Goal: Use online tool/utility: Utilize a website feature to perform a specific function

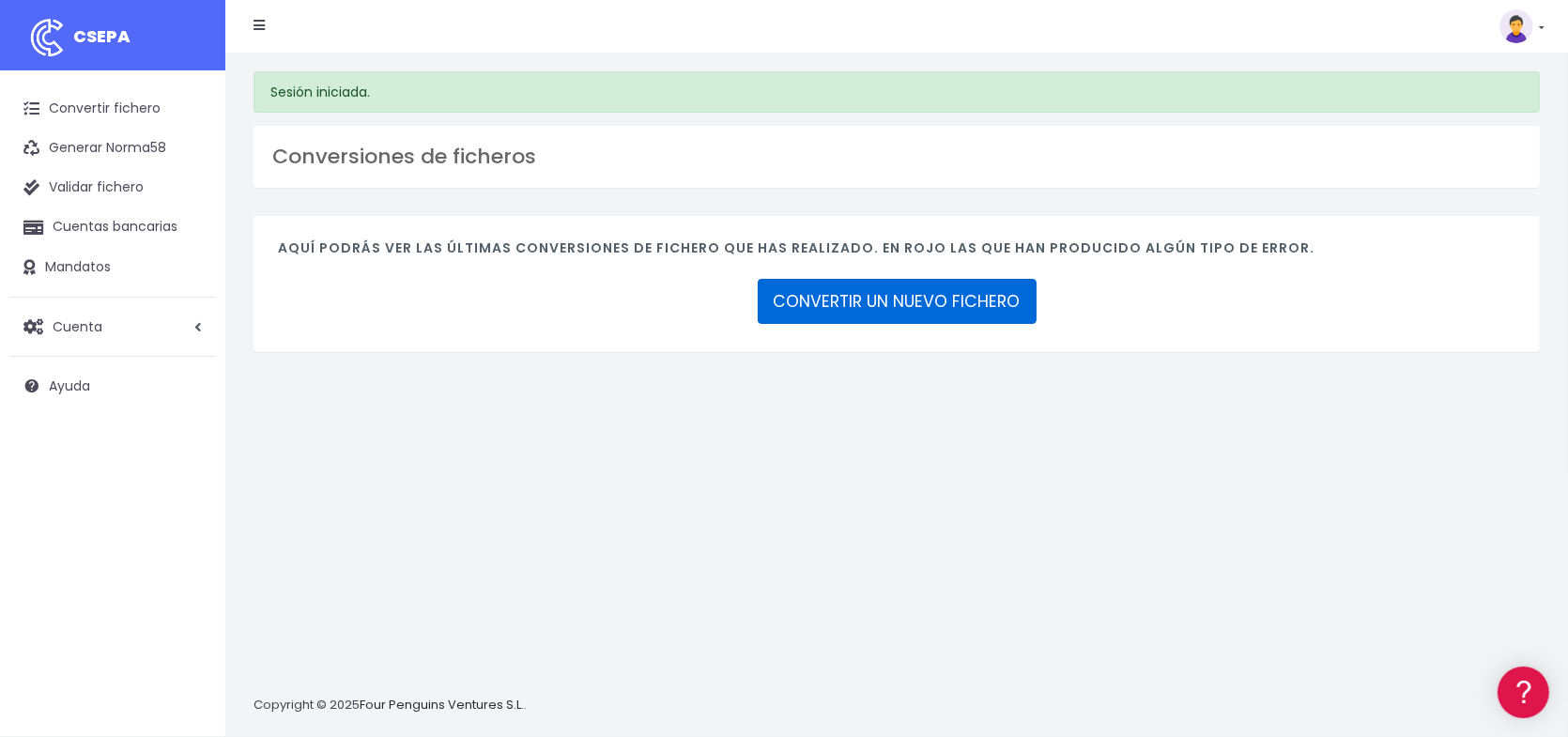
click at [916, 309] on link "CONVERTIR UN NUEVO FICHERO" at bounding box center [897, 301] width 279 height 45
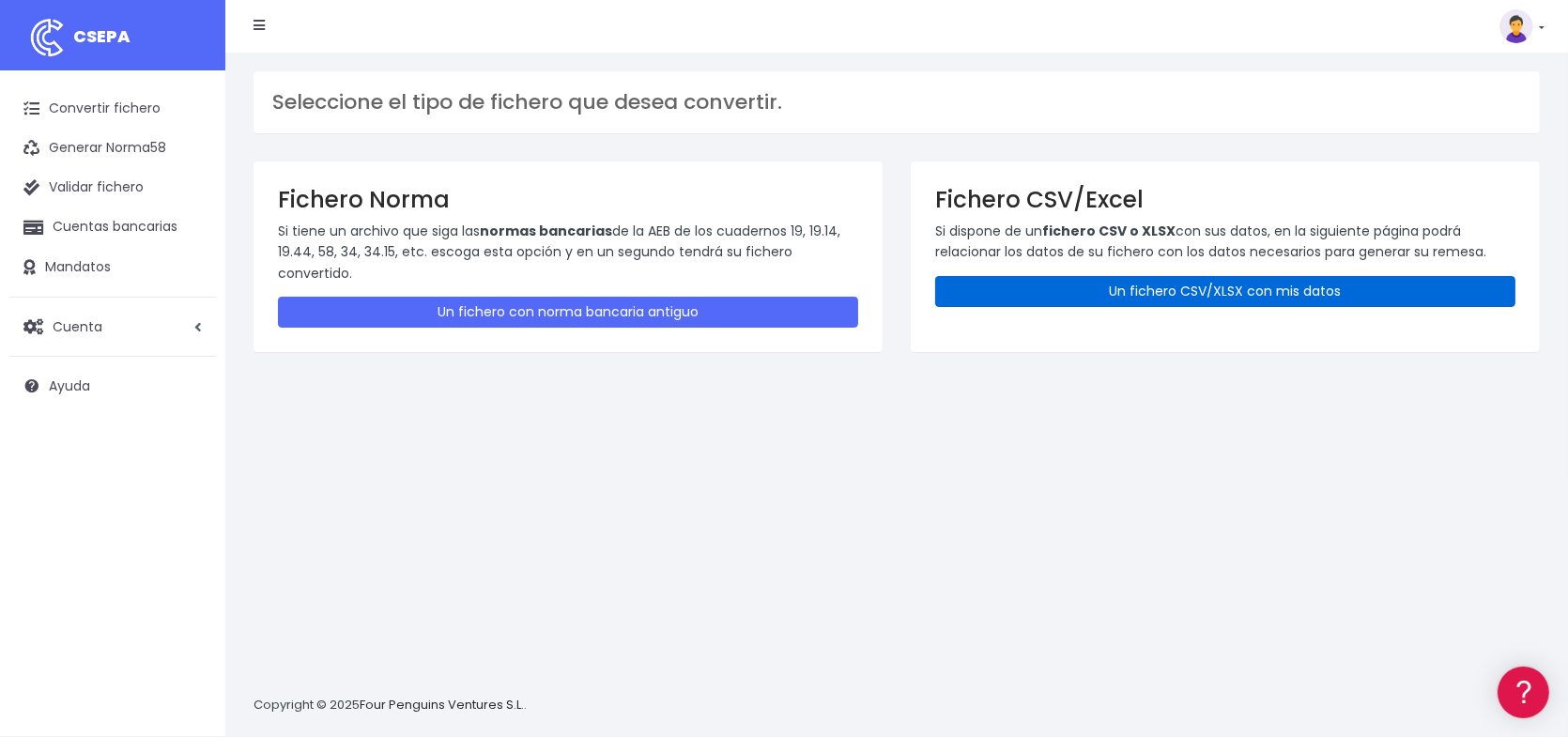
click at [1235, 290] on link "Un fichero CSV/XLSX con mis datos" at bounding box center [1225, 291] width 580 height 31
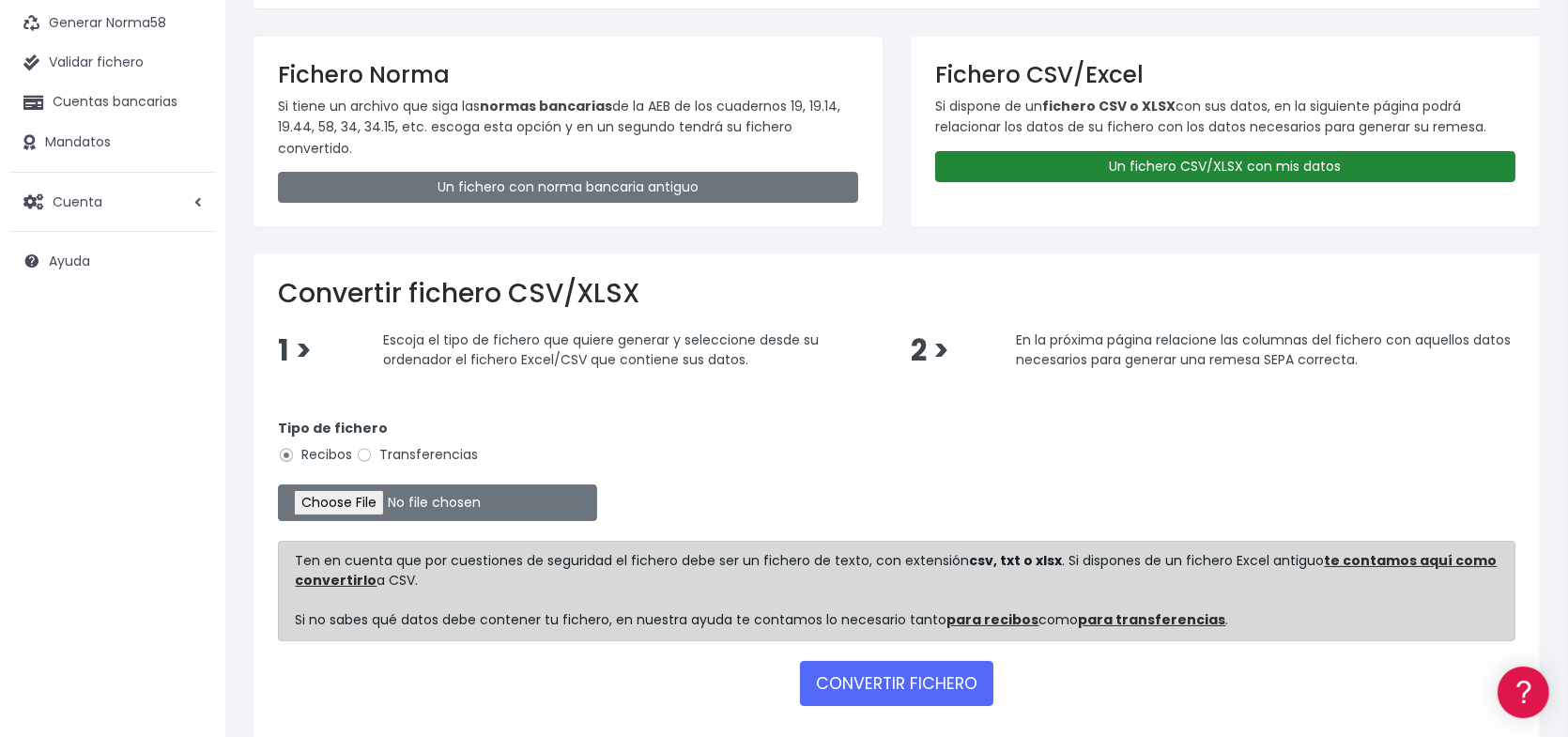
scroll to position [210, 0]
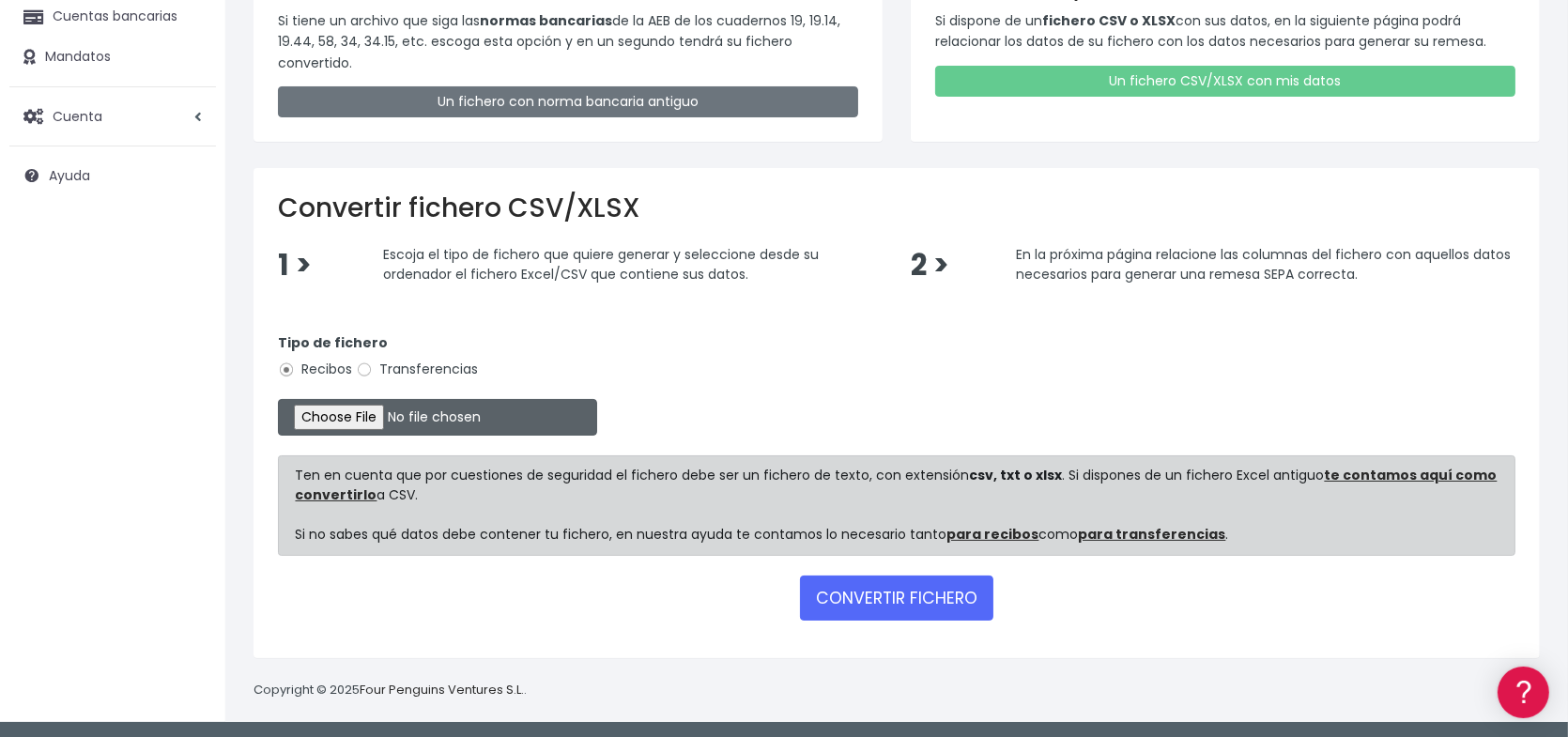
click at [542, 409] on input "file" at bounding box center [438, 417] width 319 height 37
type input "C:\fakepath\Remesa334.xlsx"
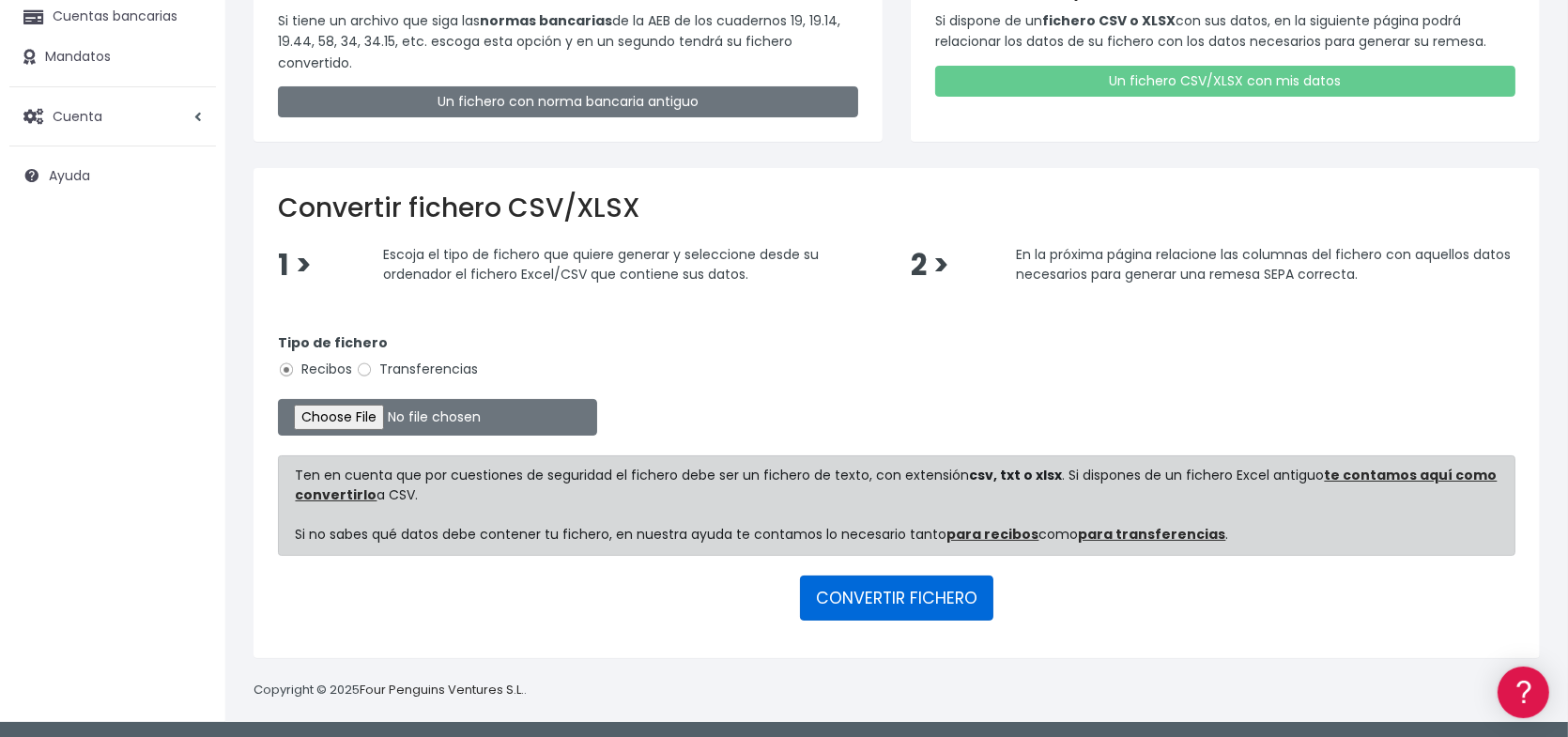
click at [901, 592] on button "CONVERTIR FICHERO" at bounding box center [897, 598] width 193 height 45
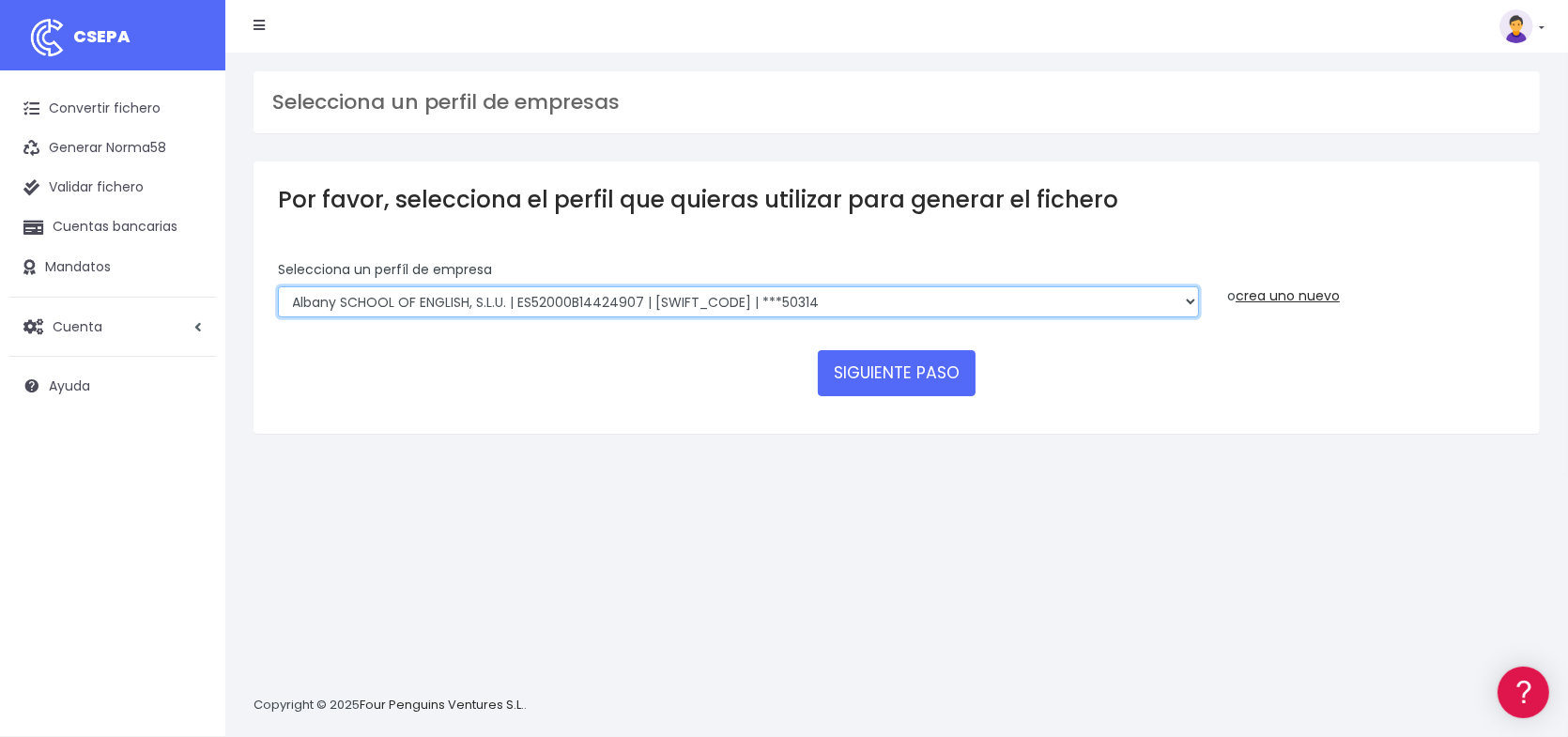
click at [811, 301] on select "Albany SCHOOL OF ENGLISH, S.L.U. | ES52000B14424907 | BSABESBBXXX | ***50314 Ro…" at bounding box center [738, 302] width 921 height 32
select select "1626"
click at [278, 286] on select "Albany SCHOOL OF ENGLISH, S.L.U. | ES52000B14424907 | BSABESBBXXX | ***50314 Ro…" at bounding box center [738, 302] width 921 height 32
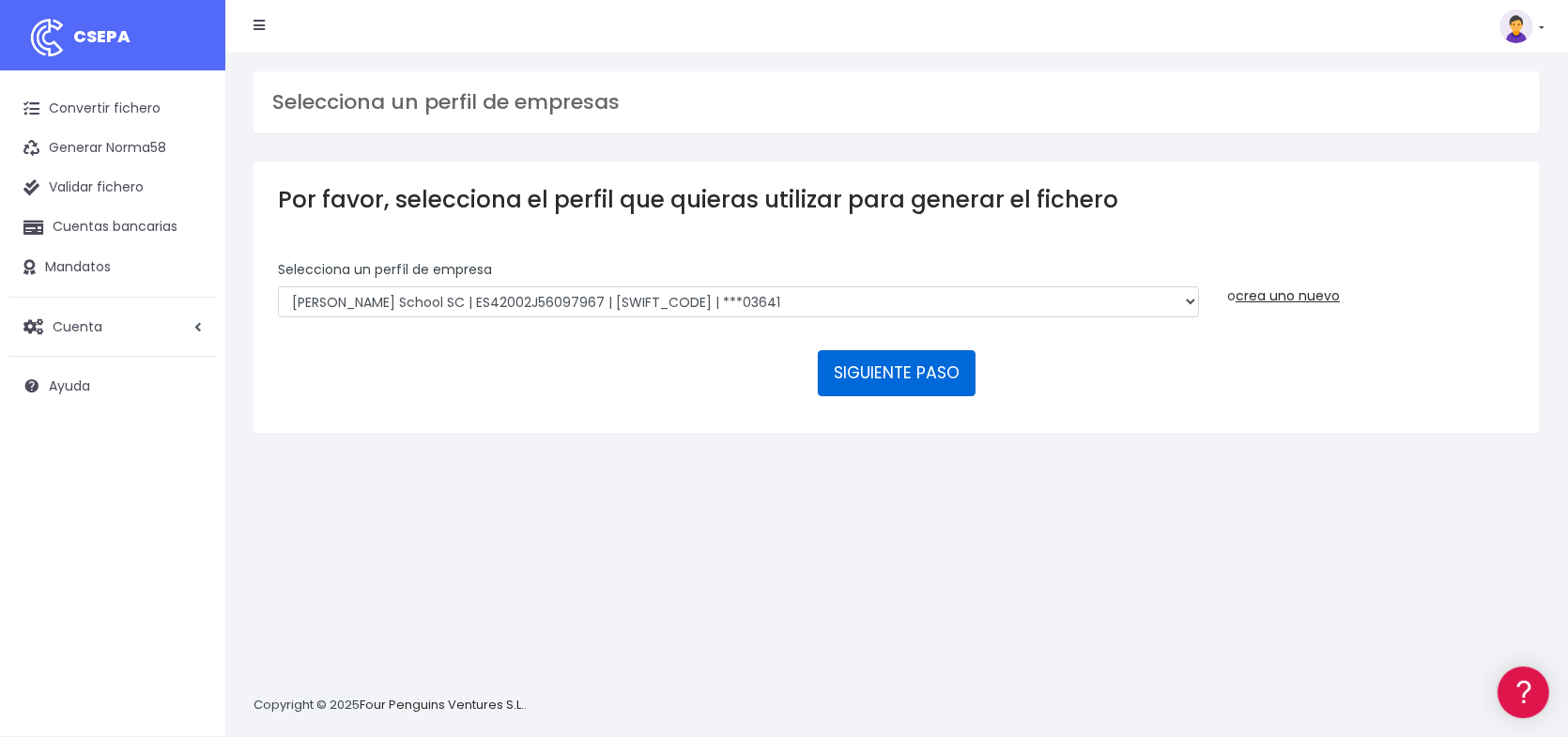
click at [898, 372] on button "SIGUIENTE PASO" at bounding box center [897, 373] width 158 height 45
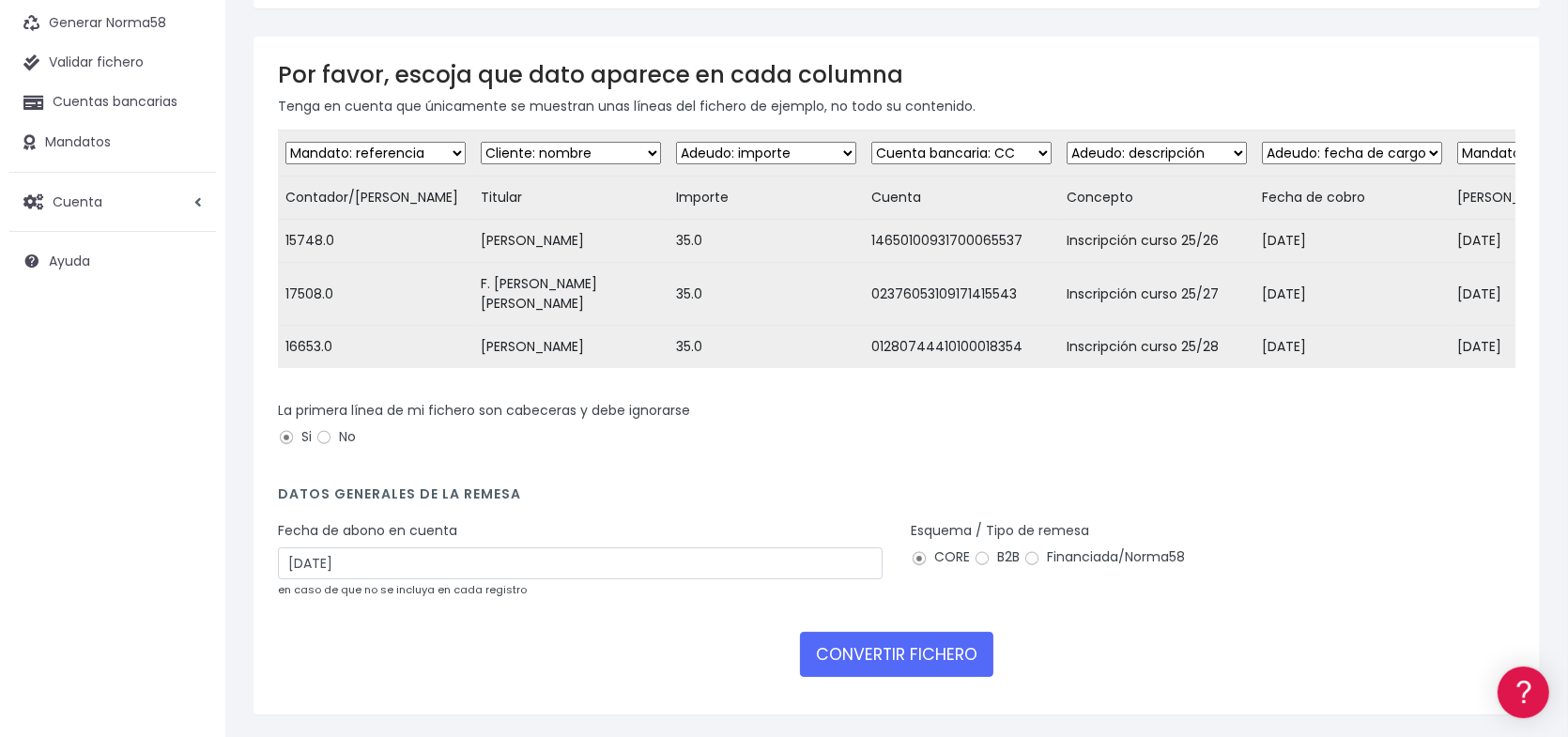
scroll to position [177, 0]
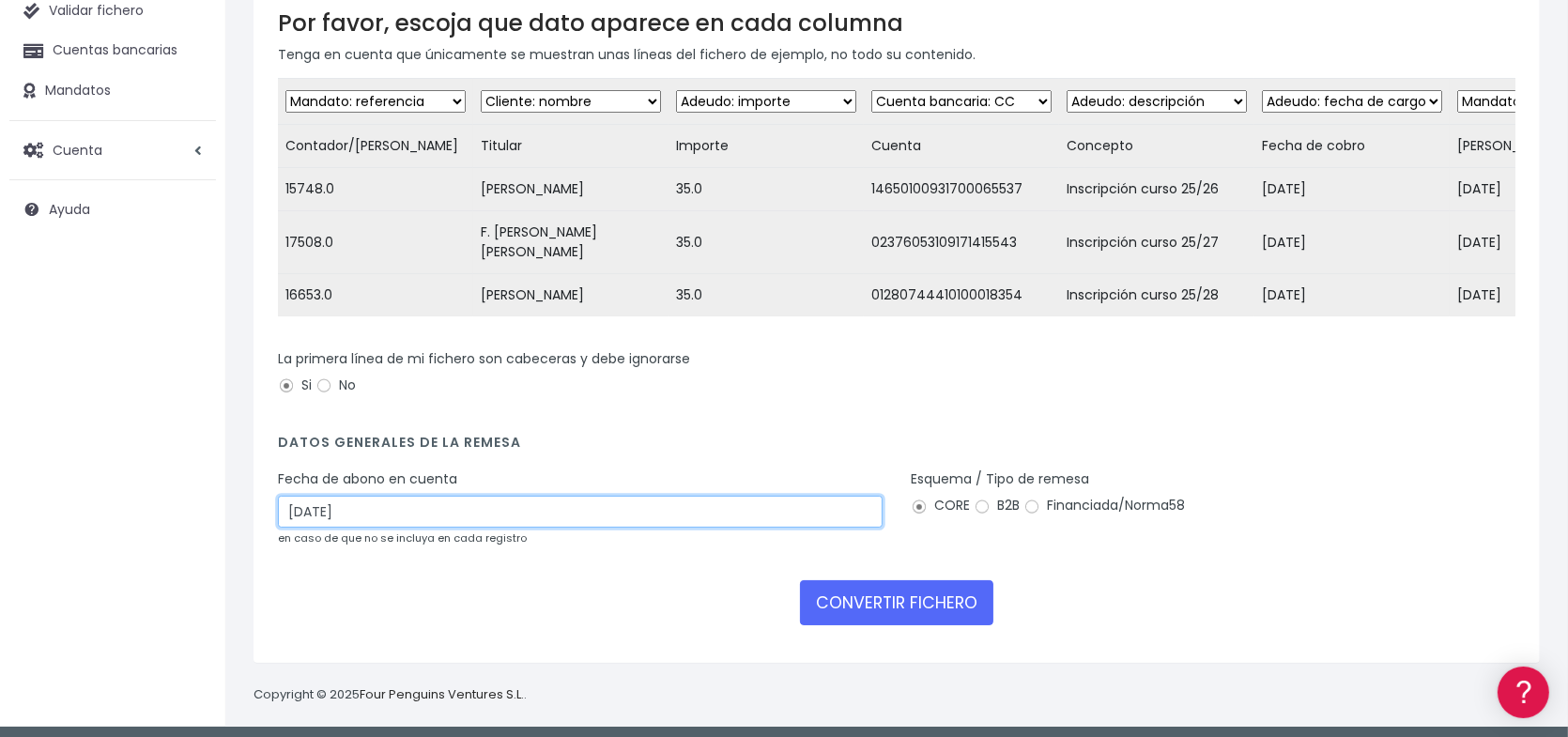
click at [717, 500] on input "[DATE]" at bounding box center [580, 512] width 605 height 32
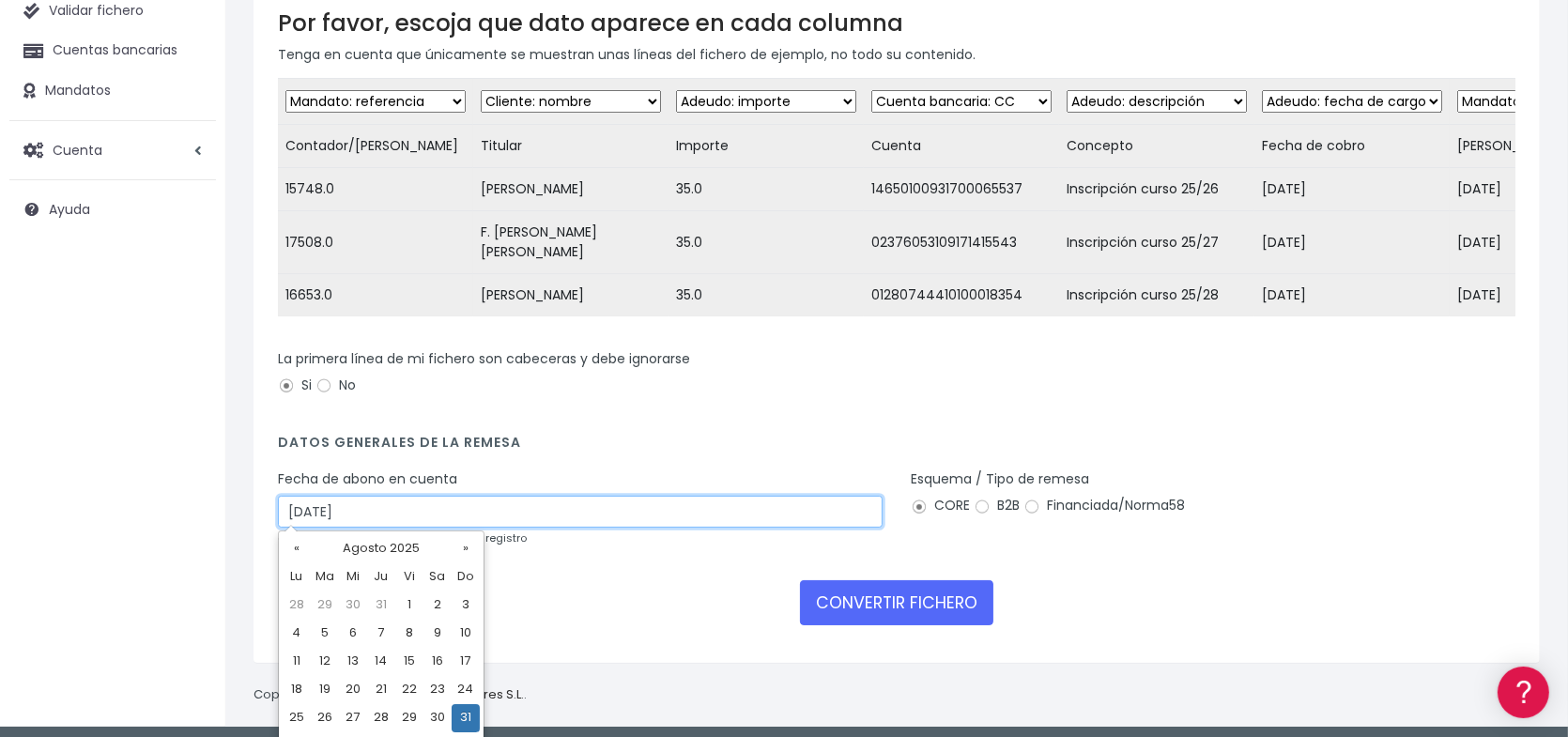
scroll to position [203, 0]
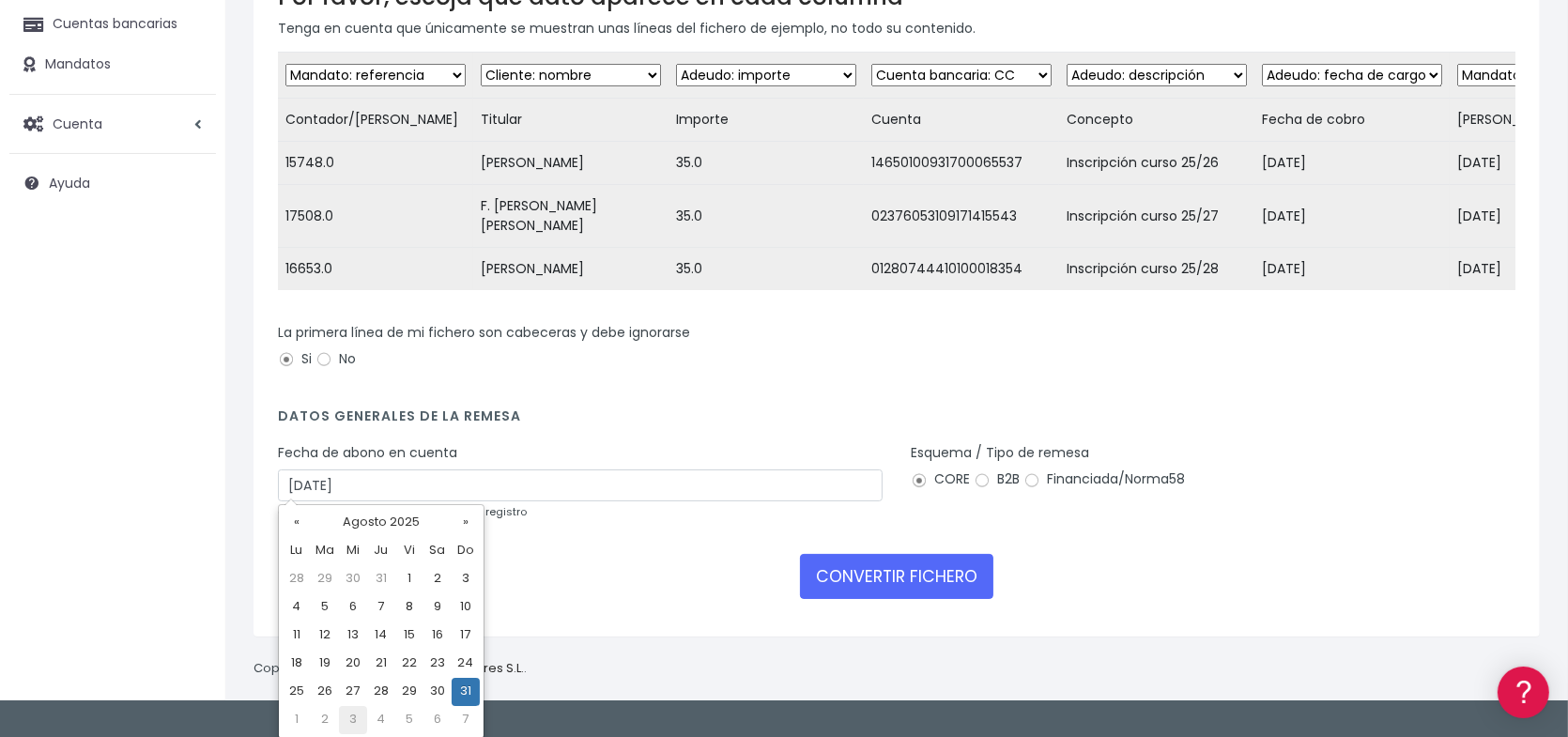
click at [346, 715] on td "3" at bounding box center [353, 720] width 28 height 28
type input "03/09/2025"
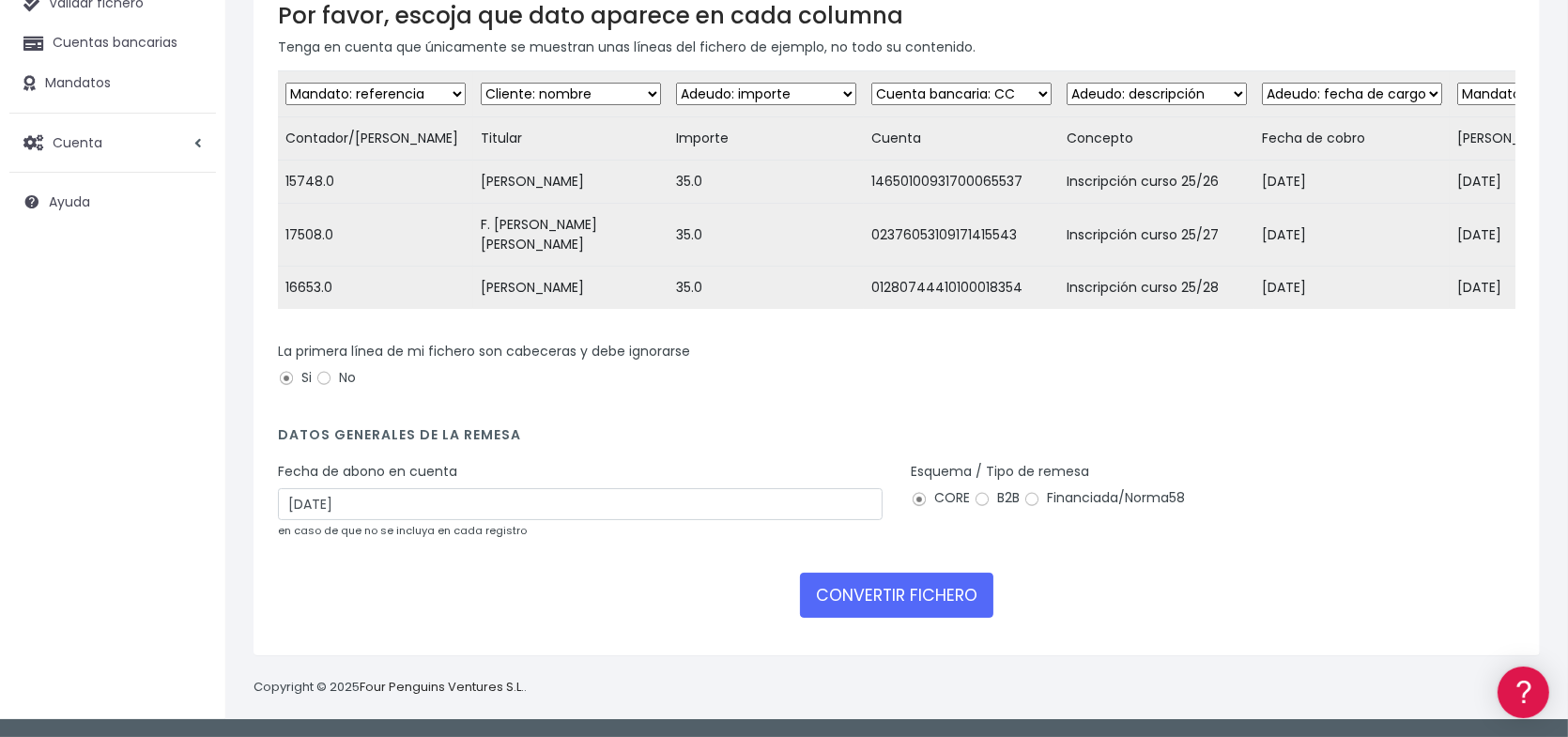
scroll to position [177, 0]
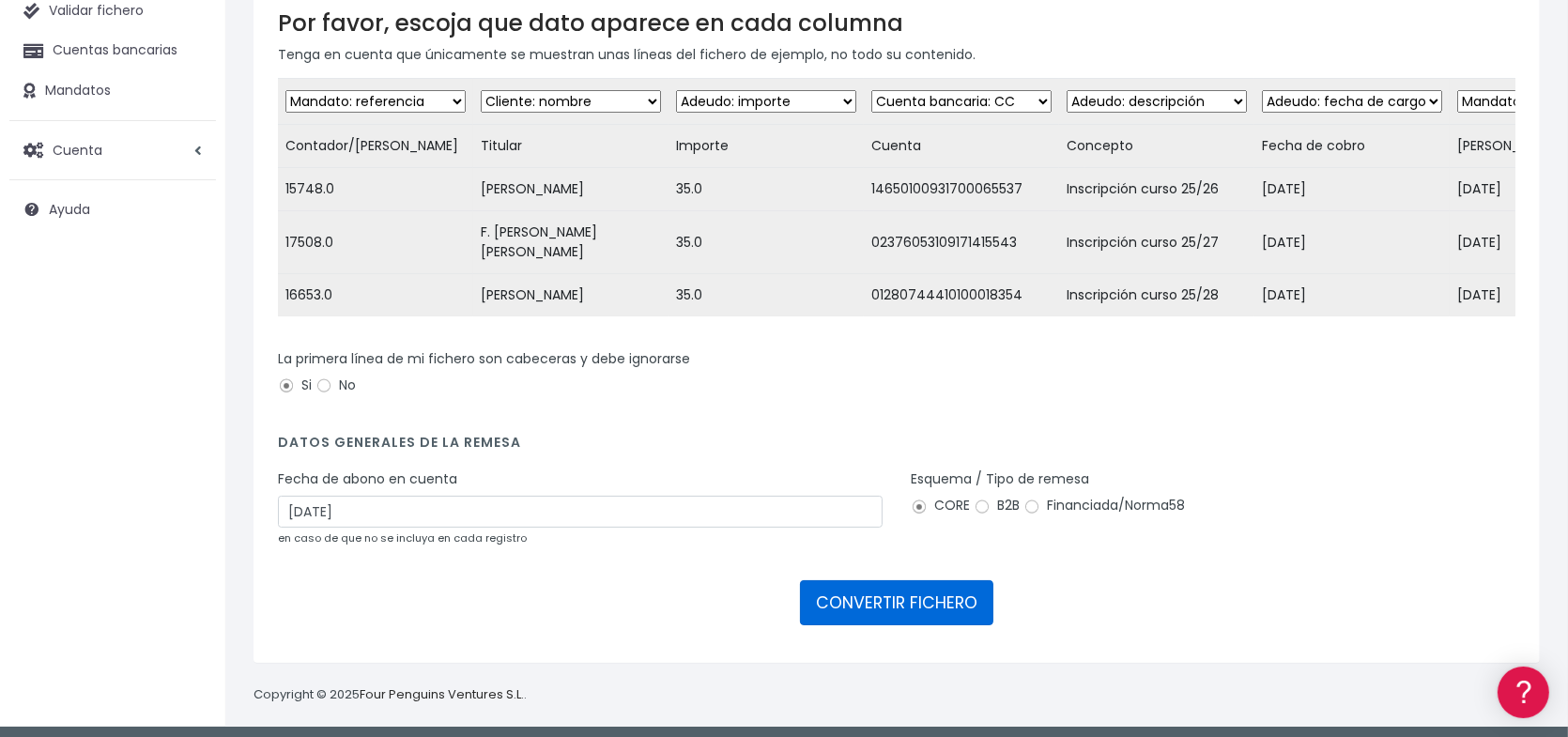
click at [912, 599] on button "CONVERTIR FICHERO" at bounding box center [897, 603] width 193 height 45
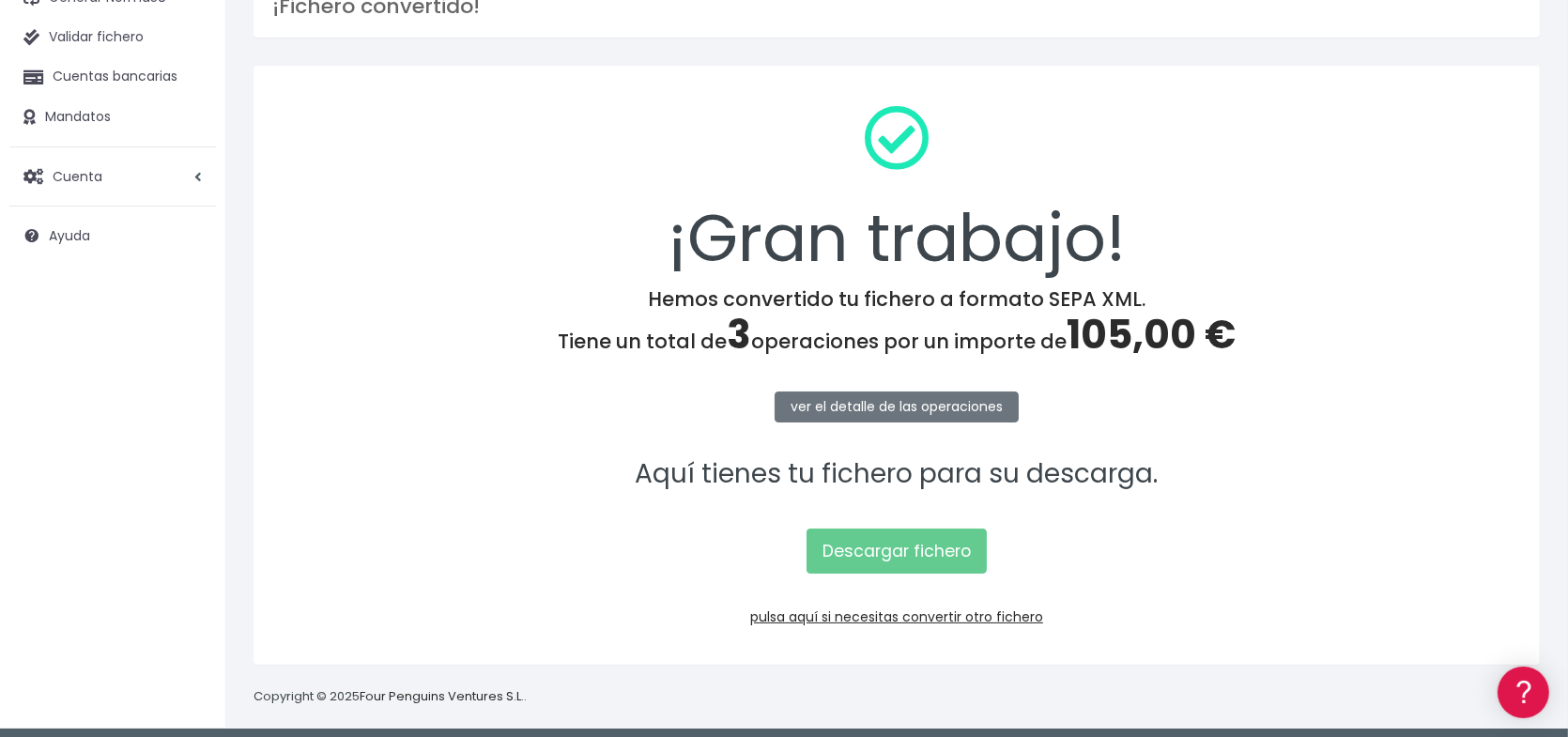
scroll to position [159, 0]
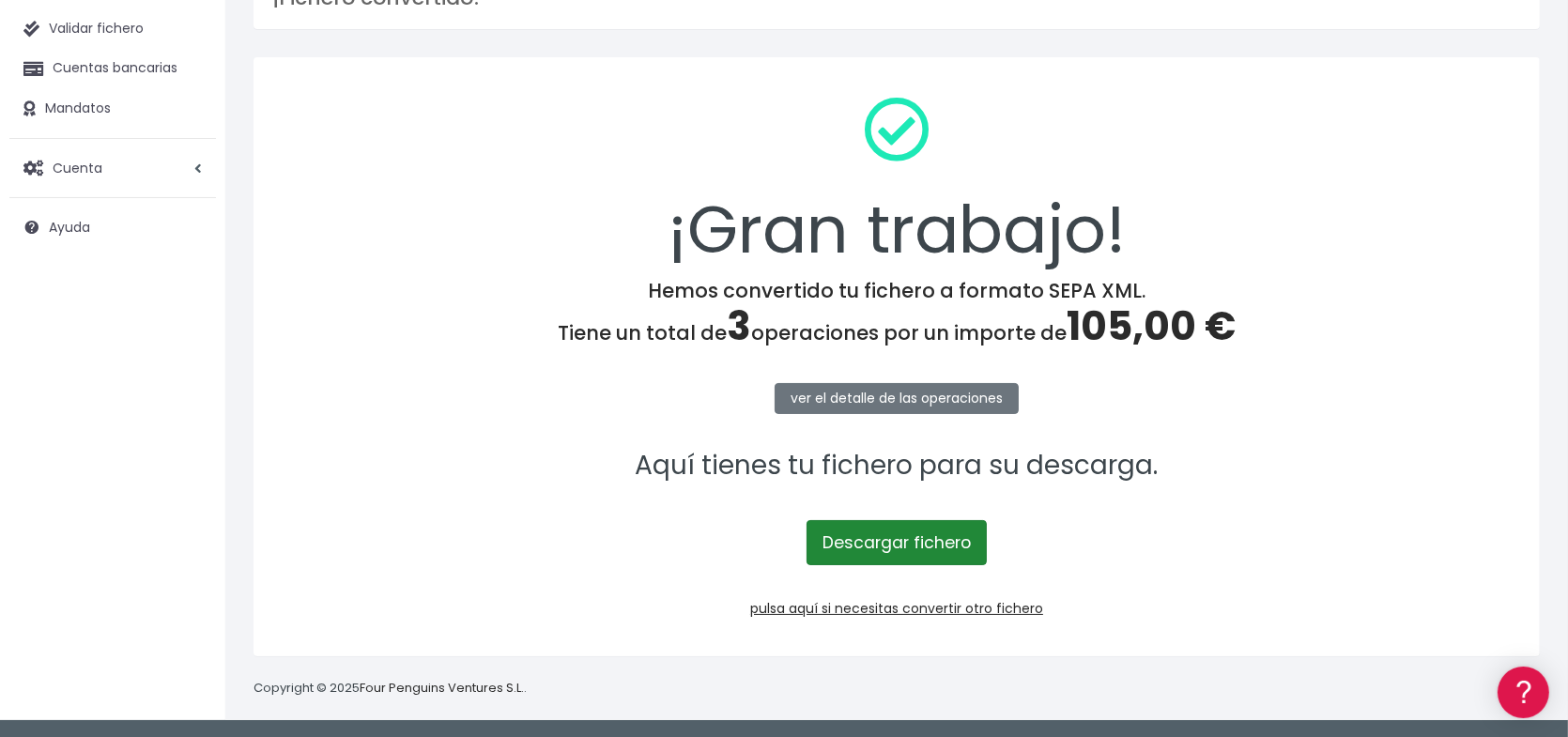
click at [909, 550] on link "Descargar fichero" at bounding box center [897, 543] width 180 height 45
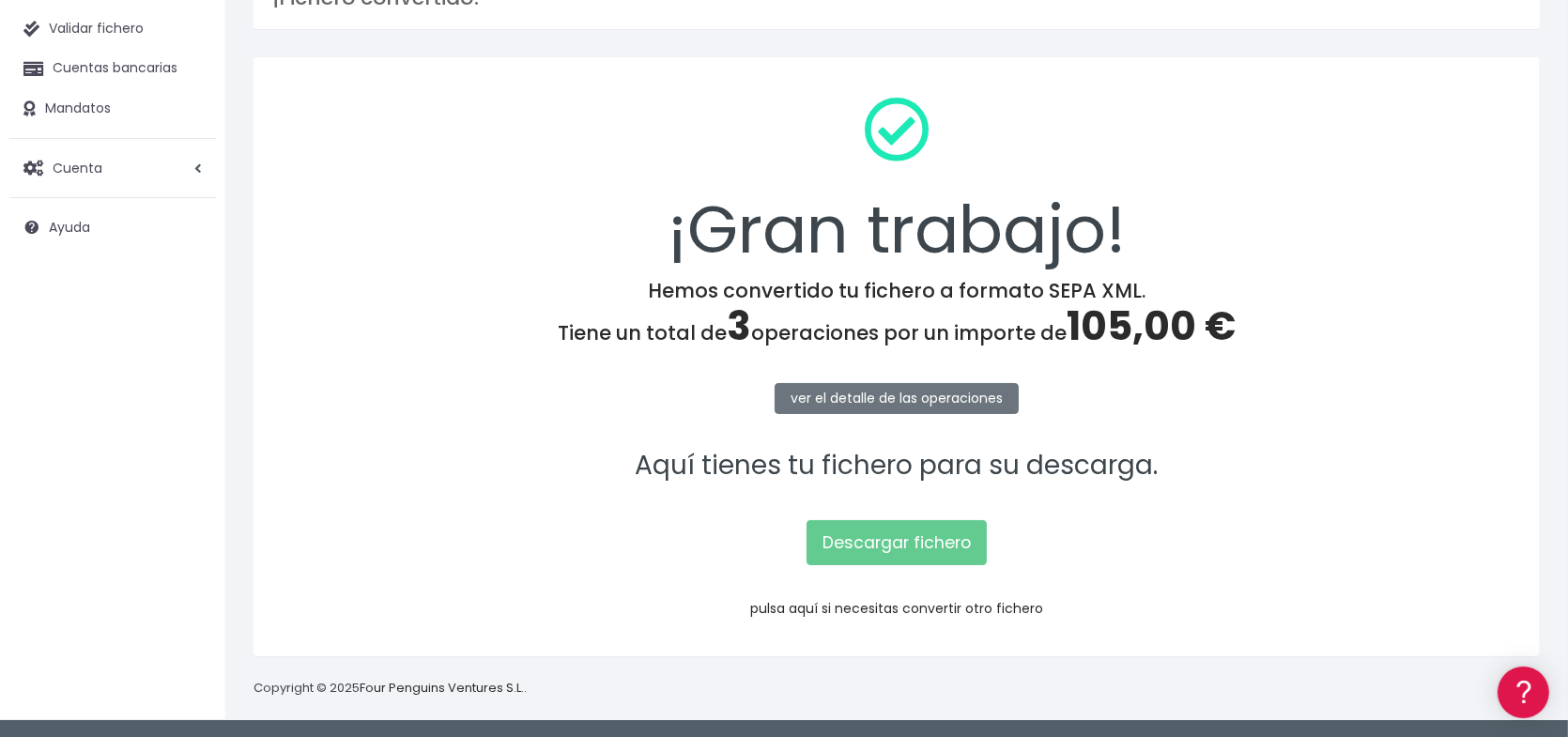
click at [912, 608] on link "pulsa aquí si necesitas convertir otro fichero" at bounding box center [897, 608] width 293 height 19
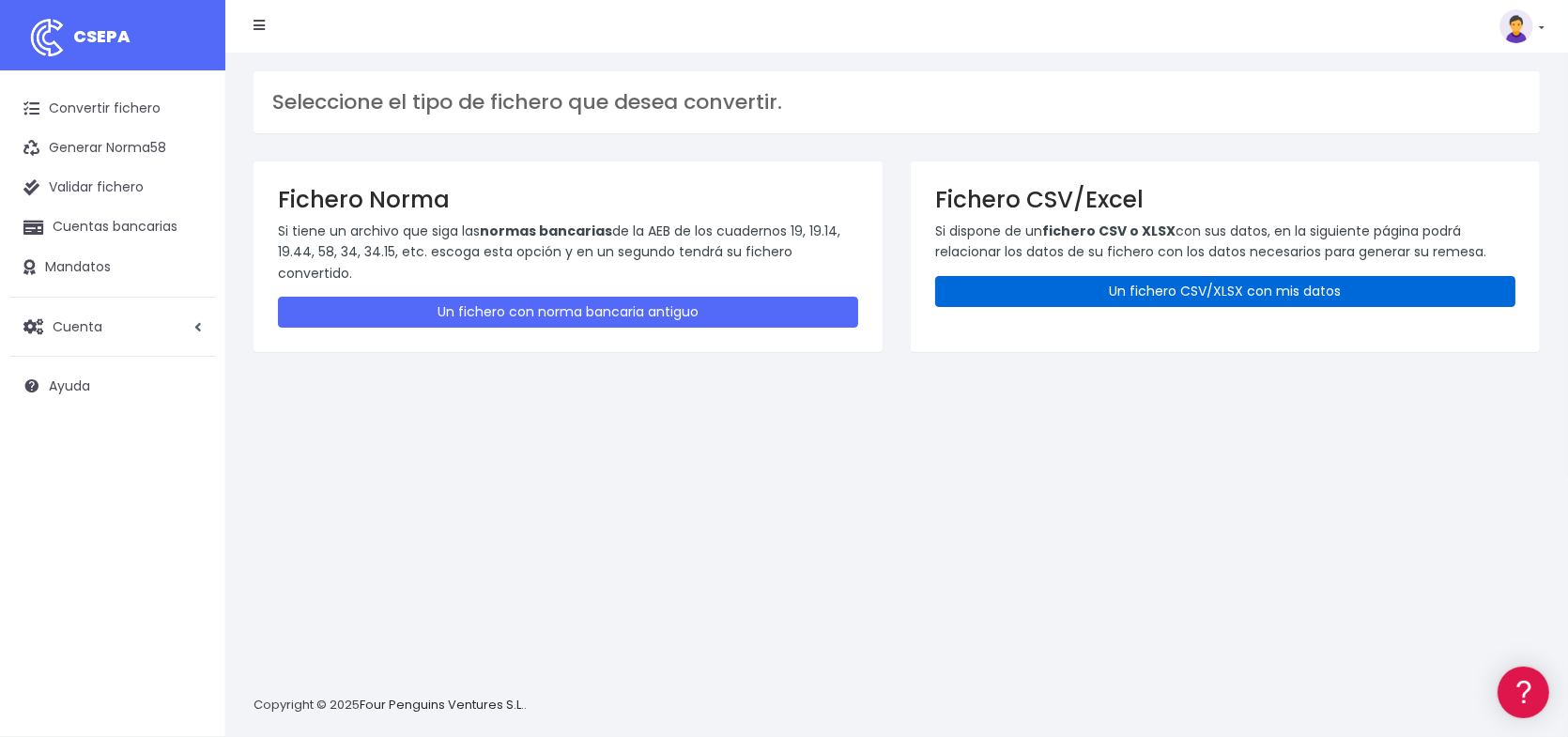
click at [1227, 284] on link "Un fichero CSV/XLSX con mis datos" at bounding box center [1225, 291] width 580 height 31
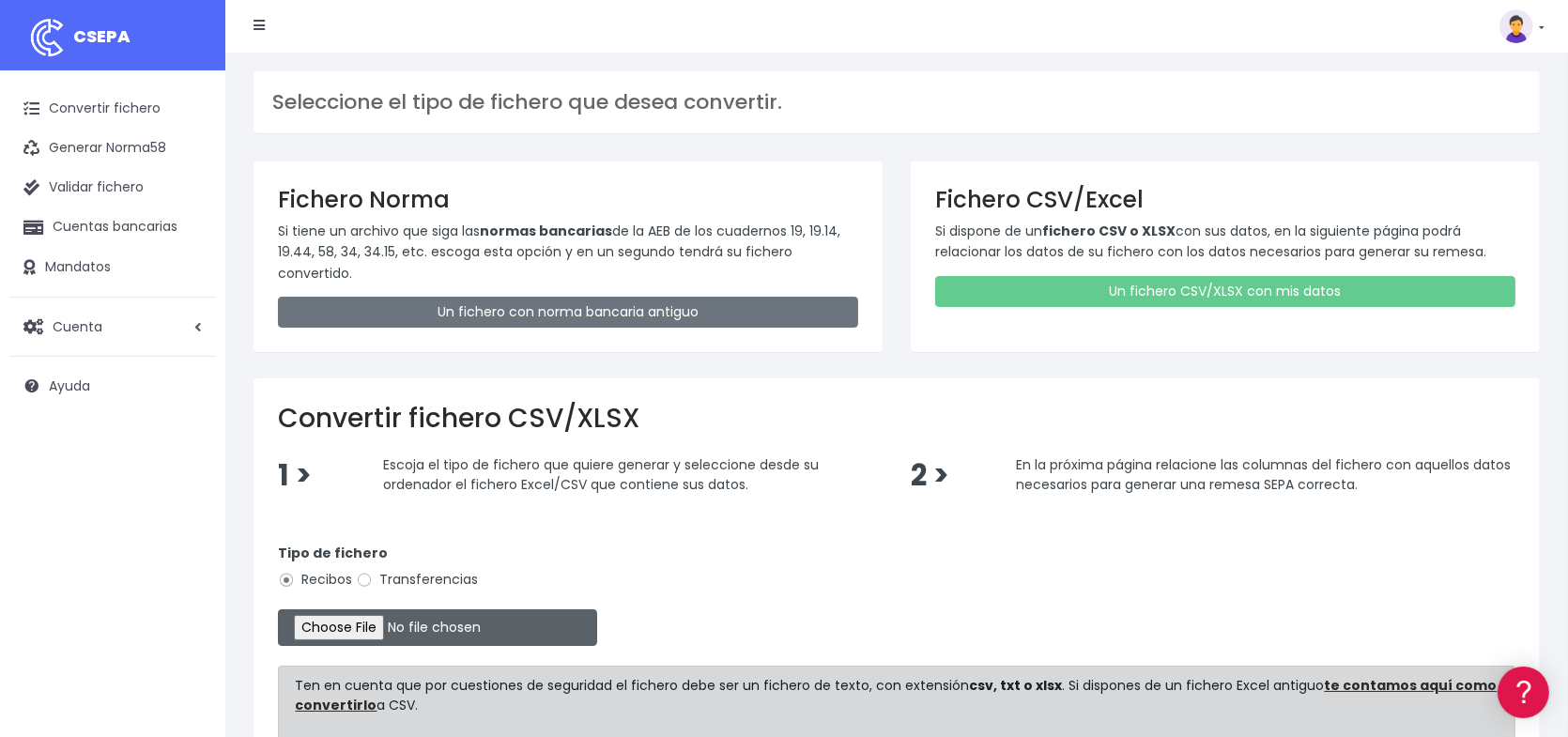
click at [374, 622] on input "file" at bounding box center [438, 627] width 319 height 37
type input "C:\fakepath\Remesa Incidencias Septiembre 1.xlsx"
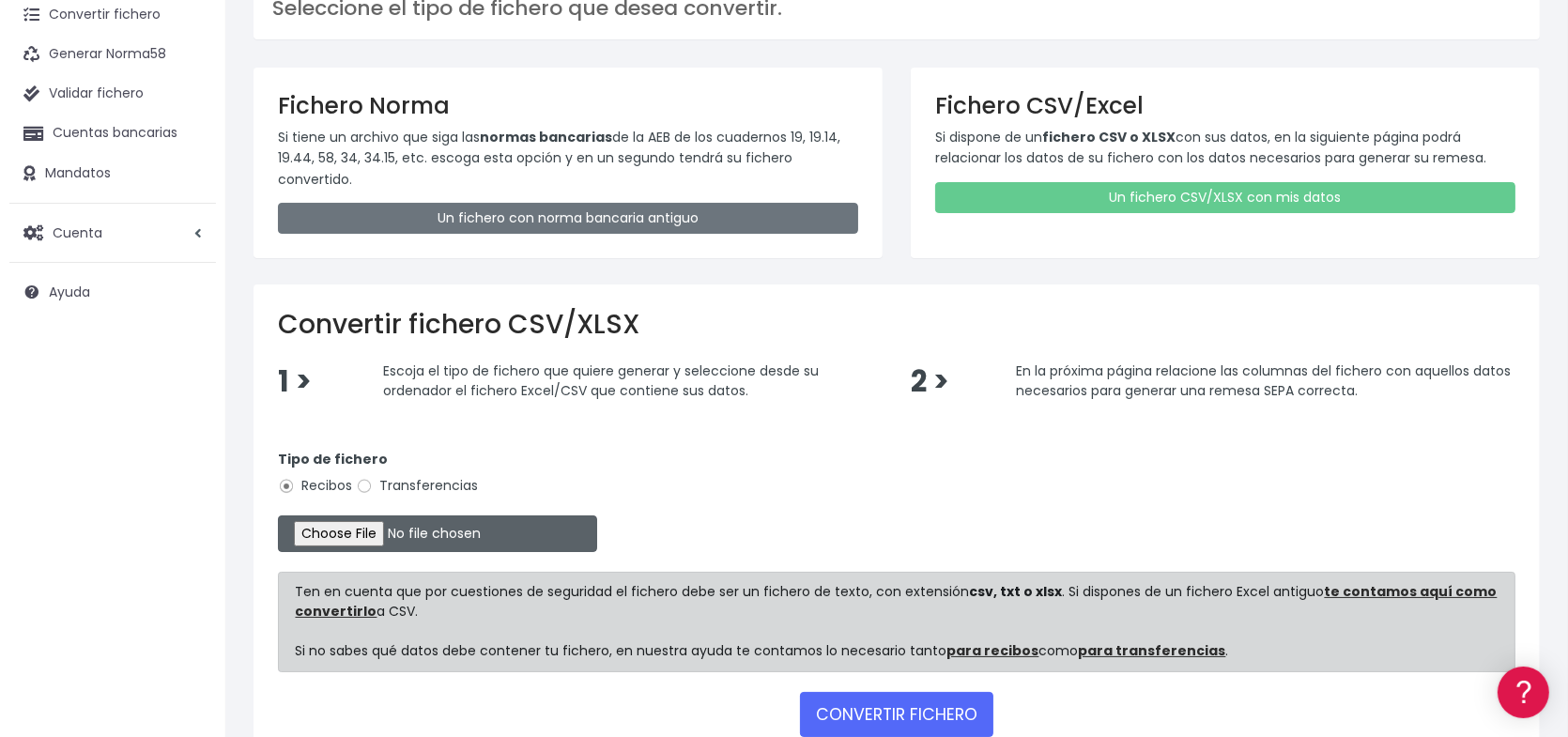
scroll to position [210, 0]
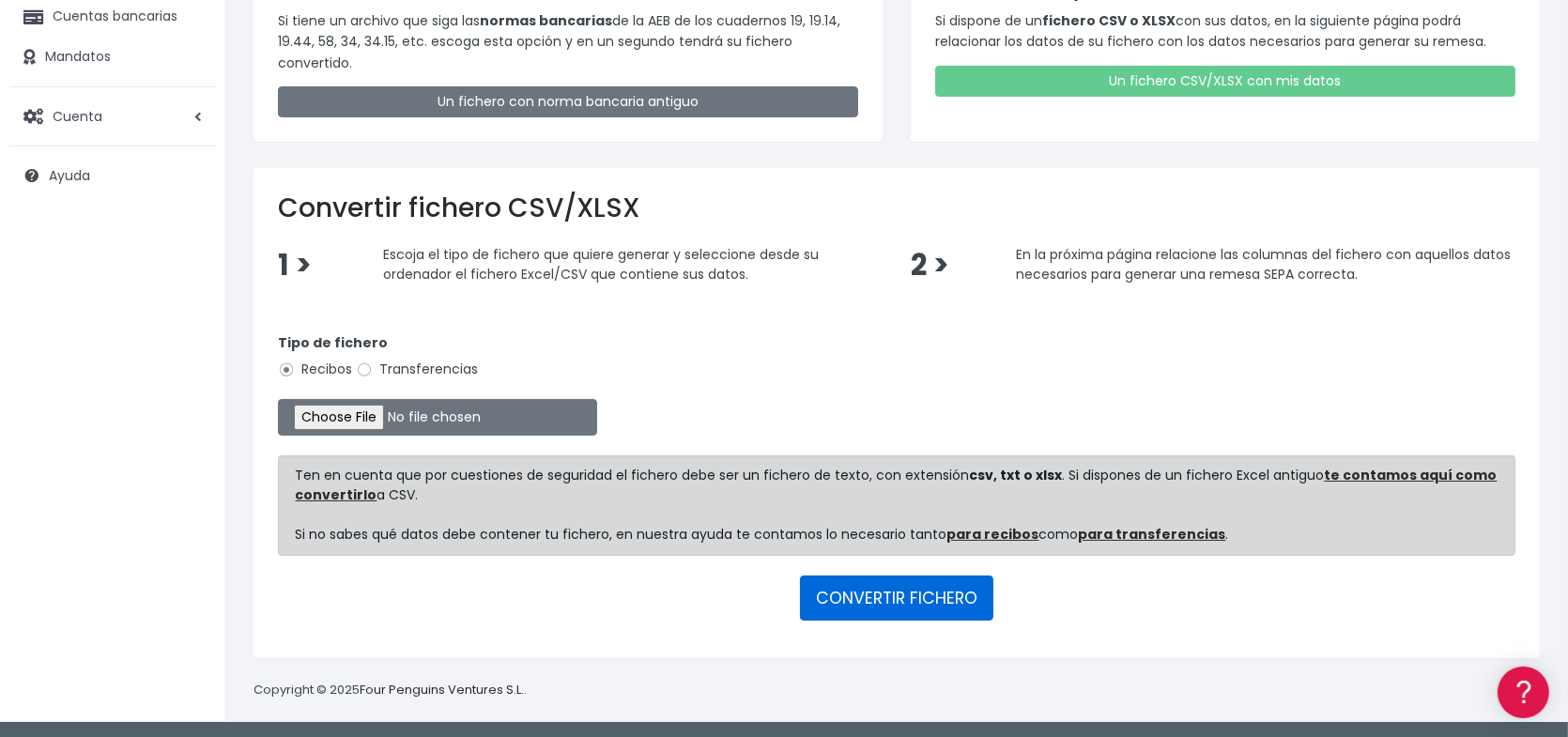
click at [950, 597] on button "CONVERTIR FICHERO" at bounding box center [897, 598] width 193 height 45
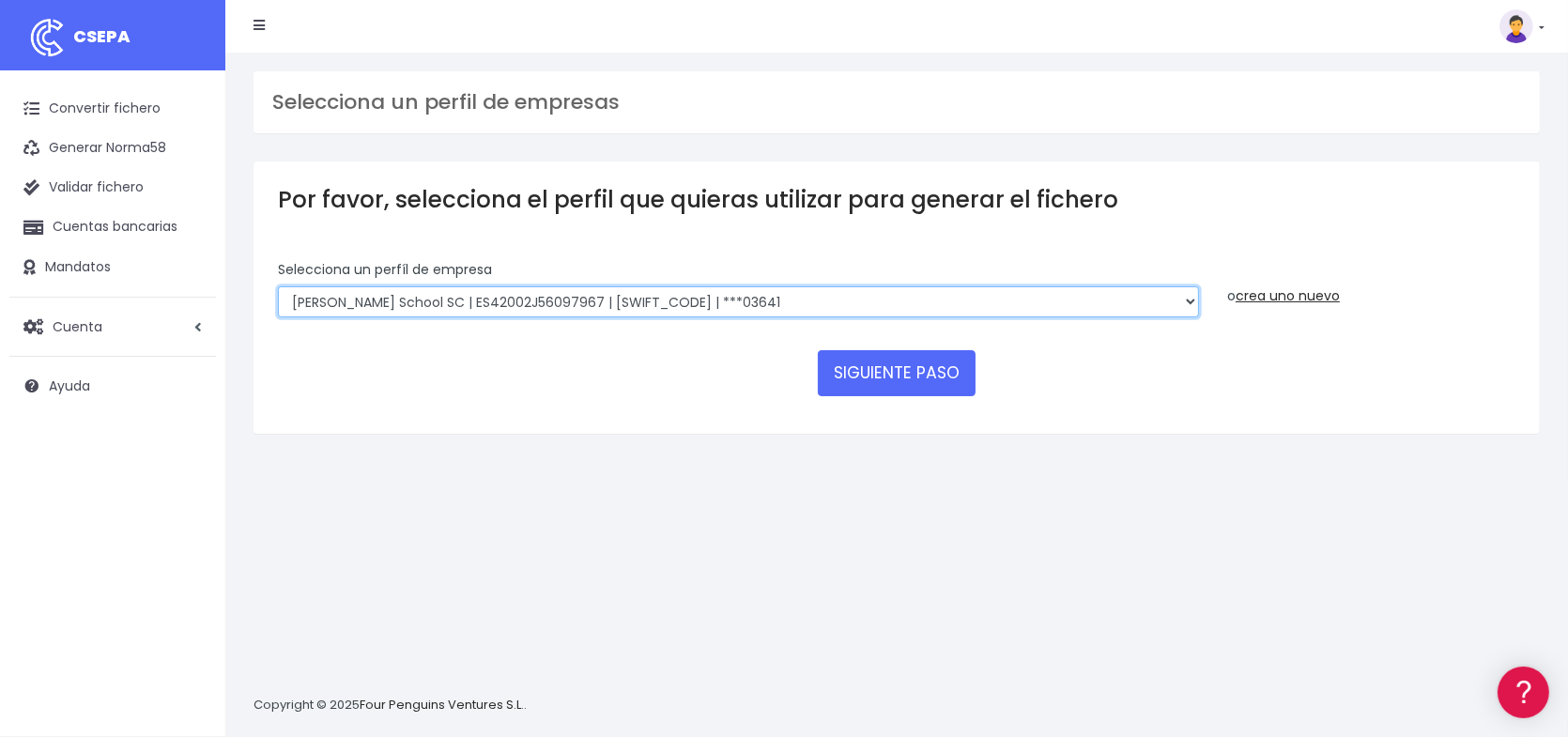
click at [541, 298] on select "Albany SCHOOL OF ENGLISH, S.L.U. | ES52000B14424907 | BSABESBBXXX | ***50314 Ro…" at bounding box center [738, 302] width 921 height 32
select select "1622"
click at [278, 286] on select "Albany SCHOOL OF ENGLISH, S.L.U. | ES52000B14424907 | BSABESBBXXX | ***50314 Ro…" at bounding box center [738, 302] width 921 height 32
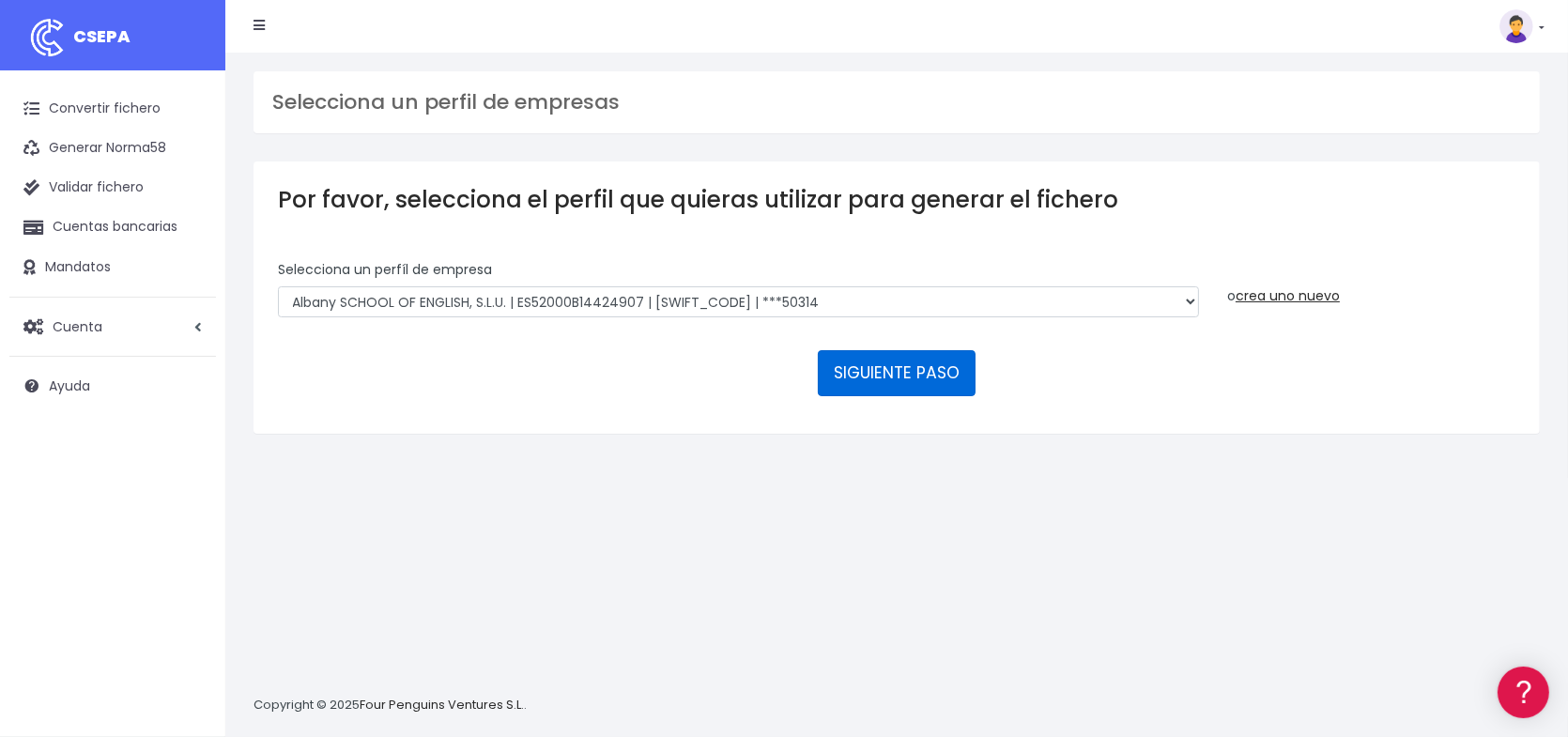
click at [888, 373] on button "SIGUIENTE PASO" at bounding box center [897, 373] width 158 height 45
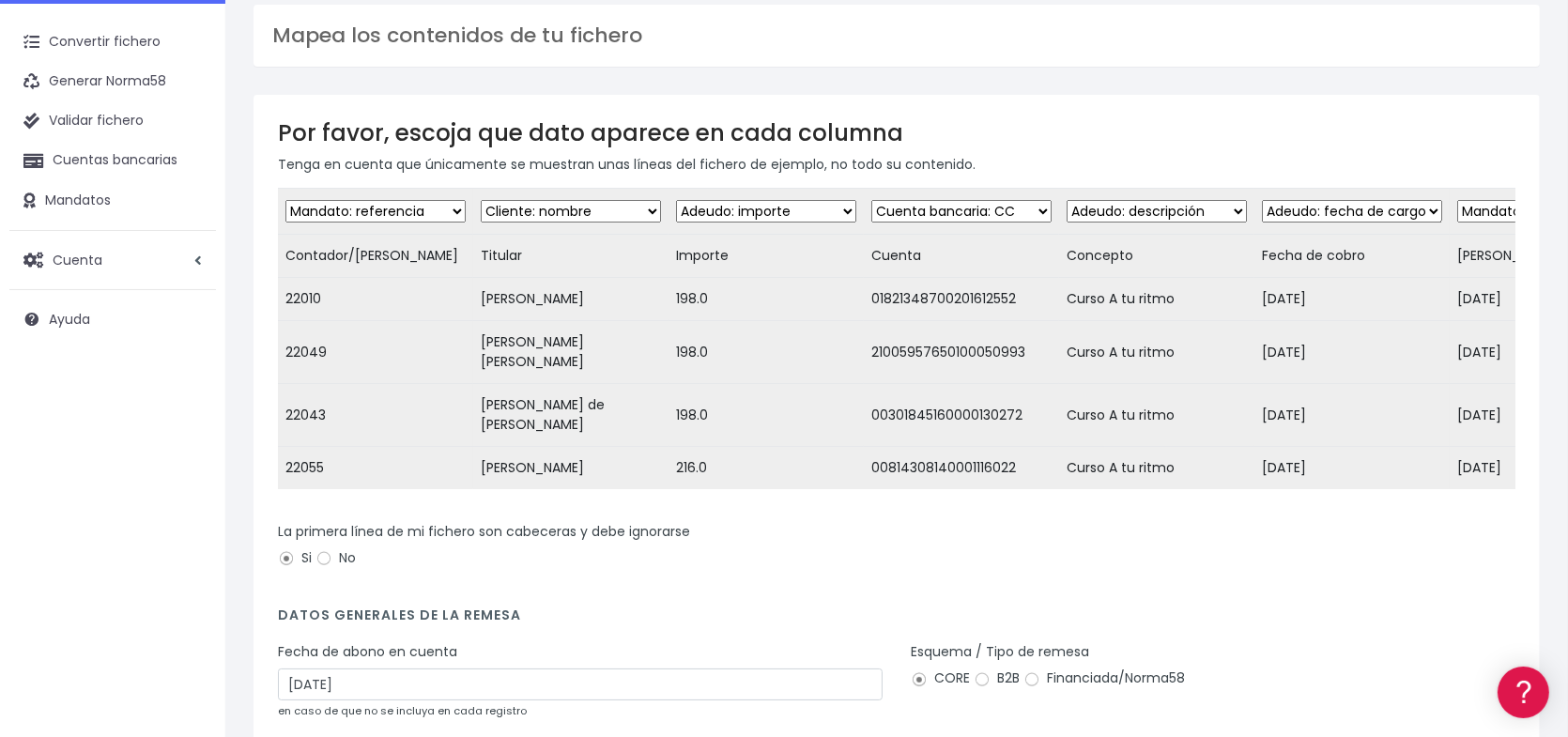
scroll to position [239, 0]
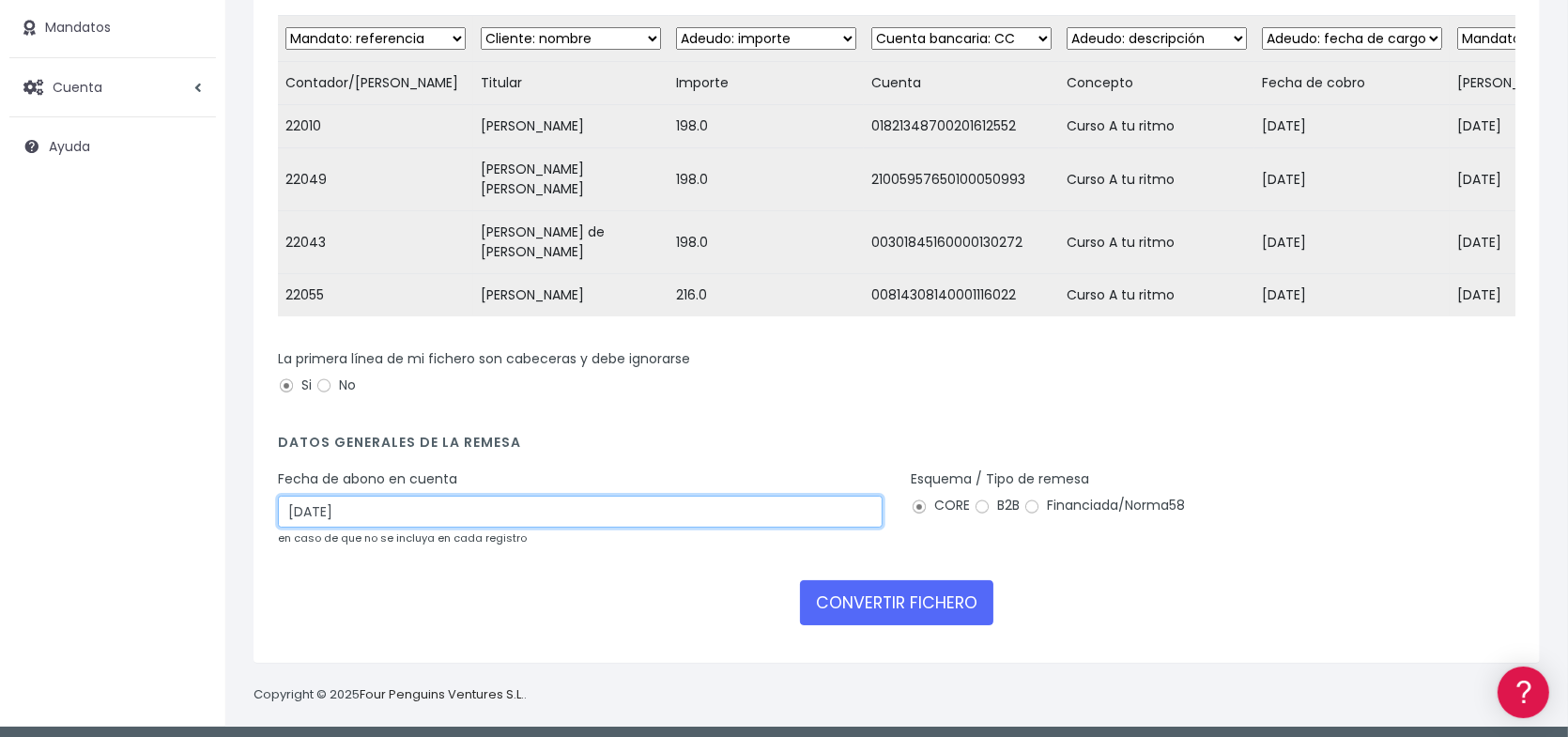
click at [462, 505] on input "[DATE]" at bounding box center [580, 512] width 605 height 32
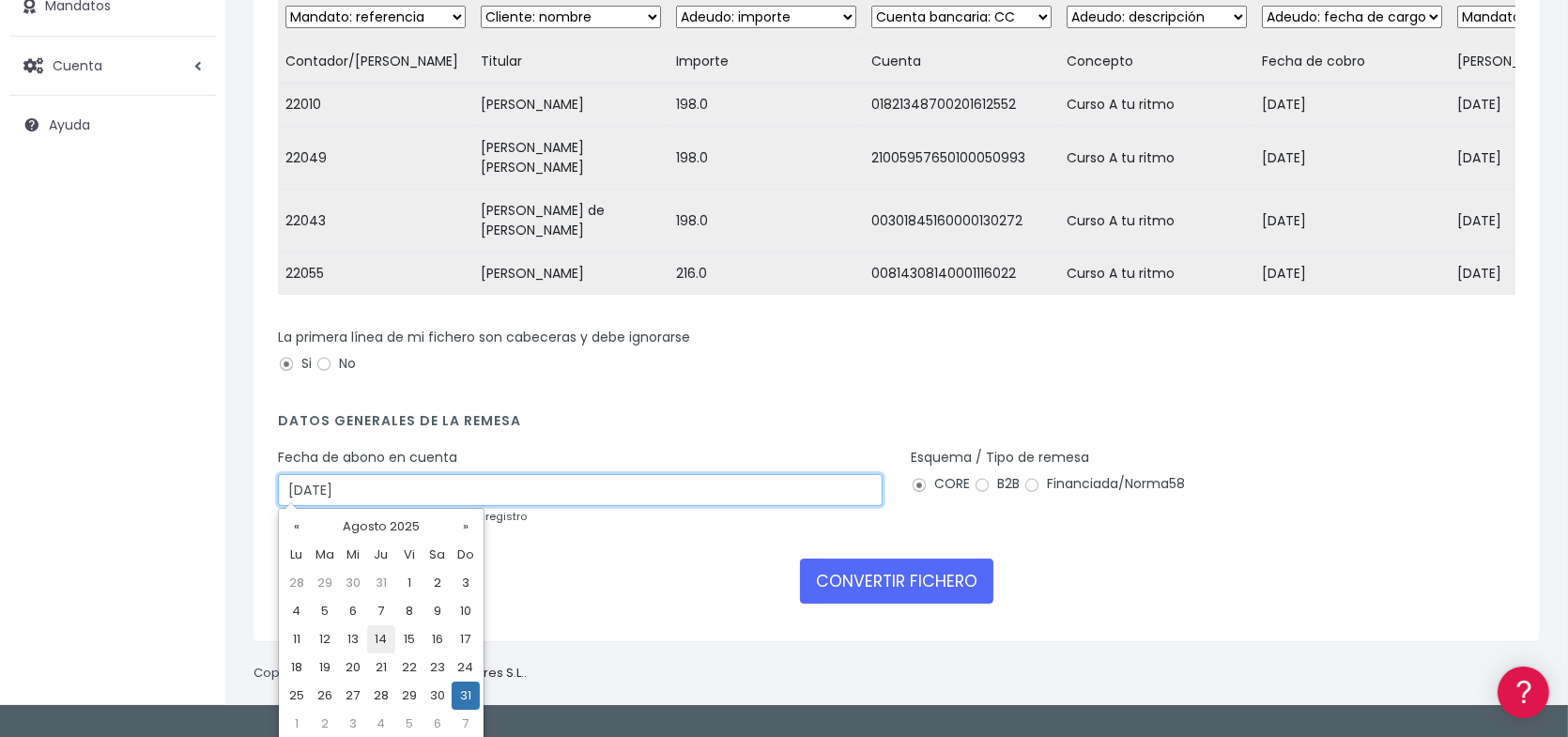
scroll to position [267, 0]
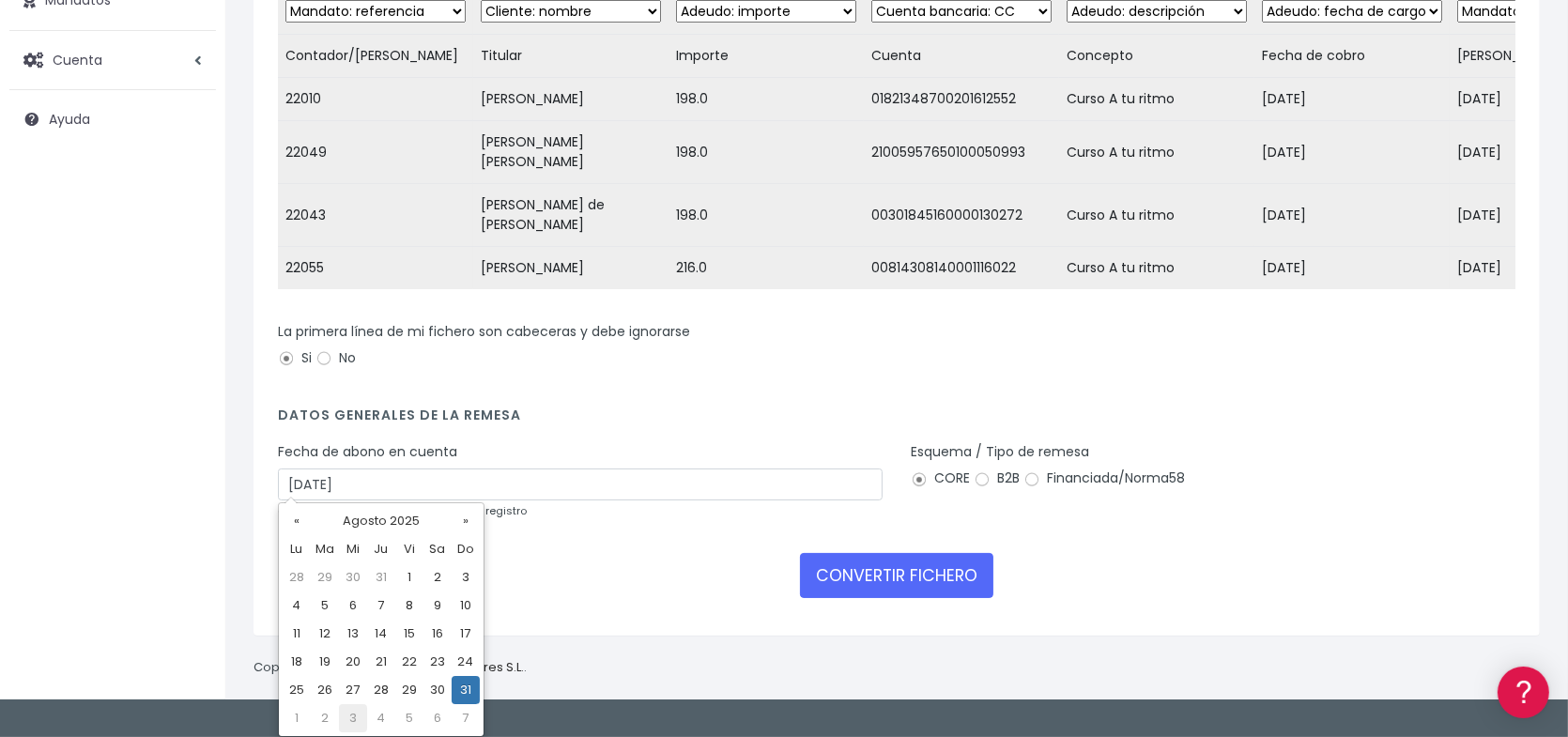
click at [355, 715] on td "3" at bounding box center [353, 718] width 28 height 28
type input "[DATE]"
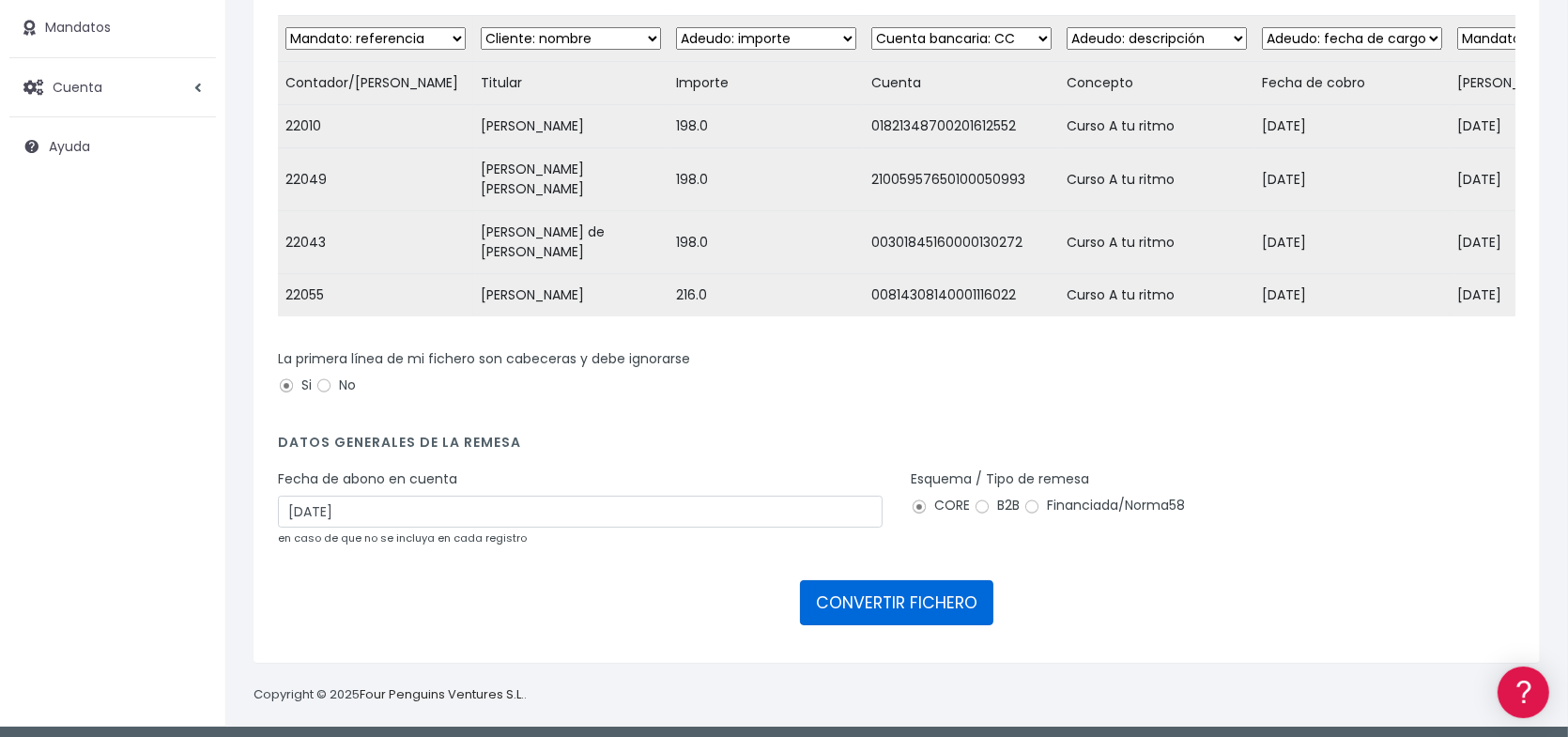
click at [899, 591] on button "CONVERTIR FICHERO" at bounding box center [897, 603] width 193 height 45
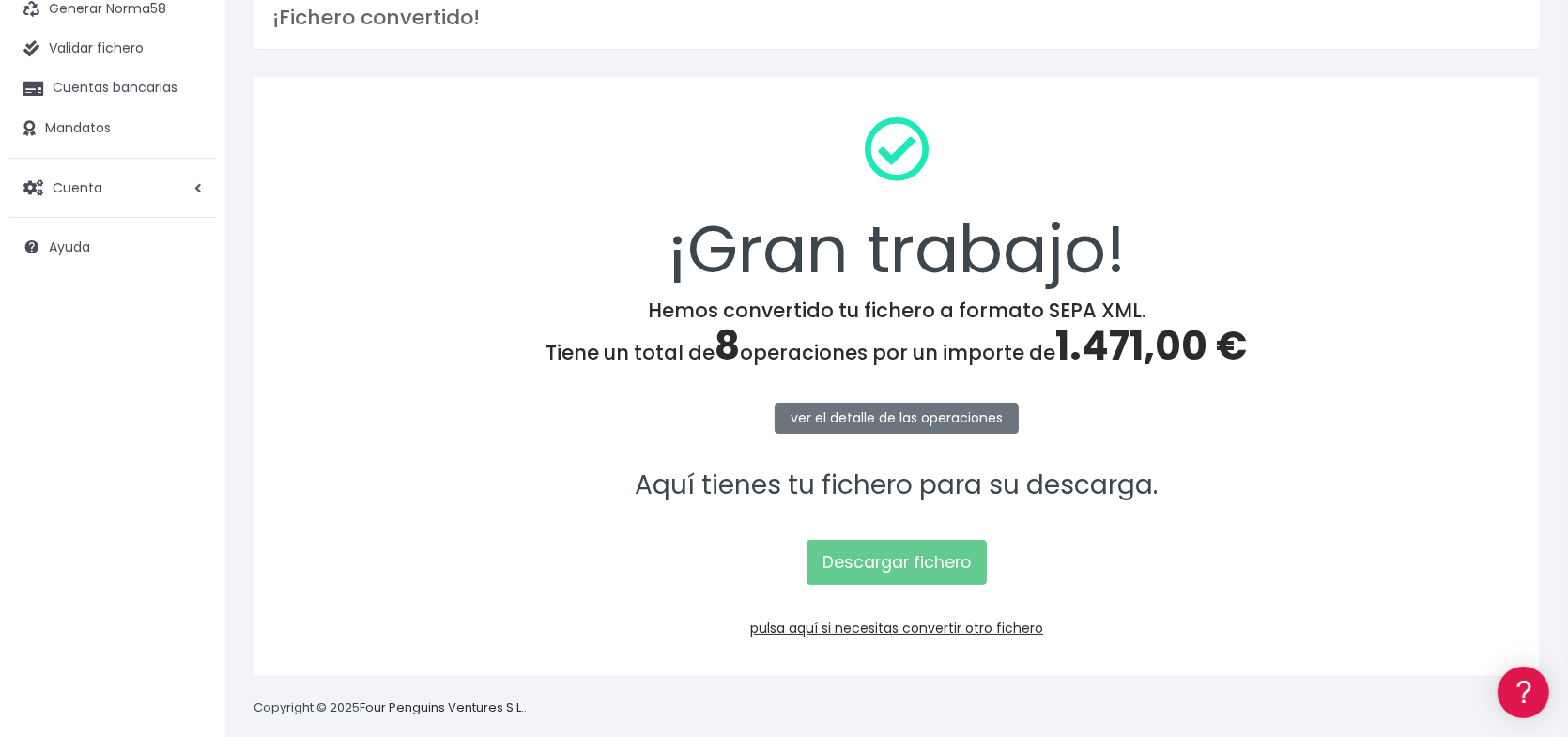
scroll to position [159, 0]
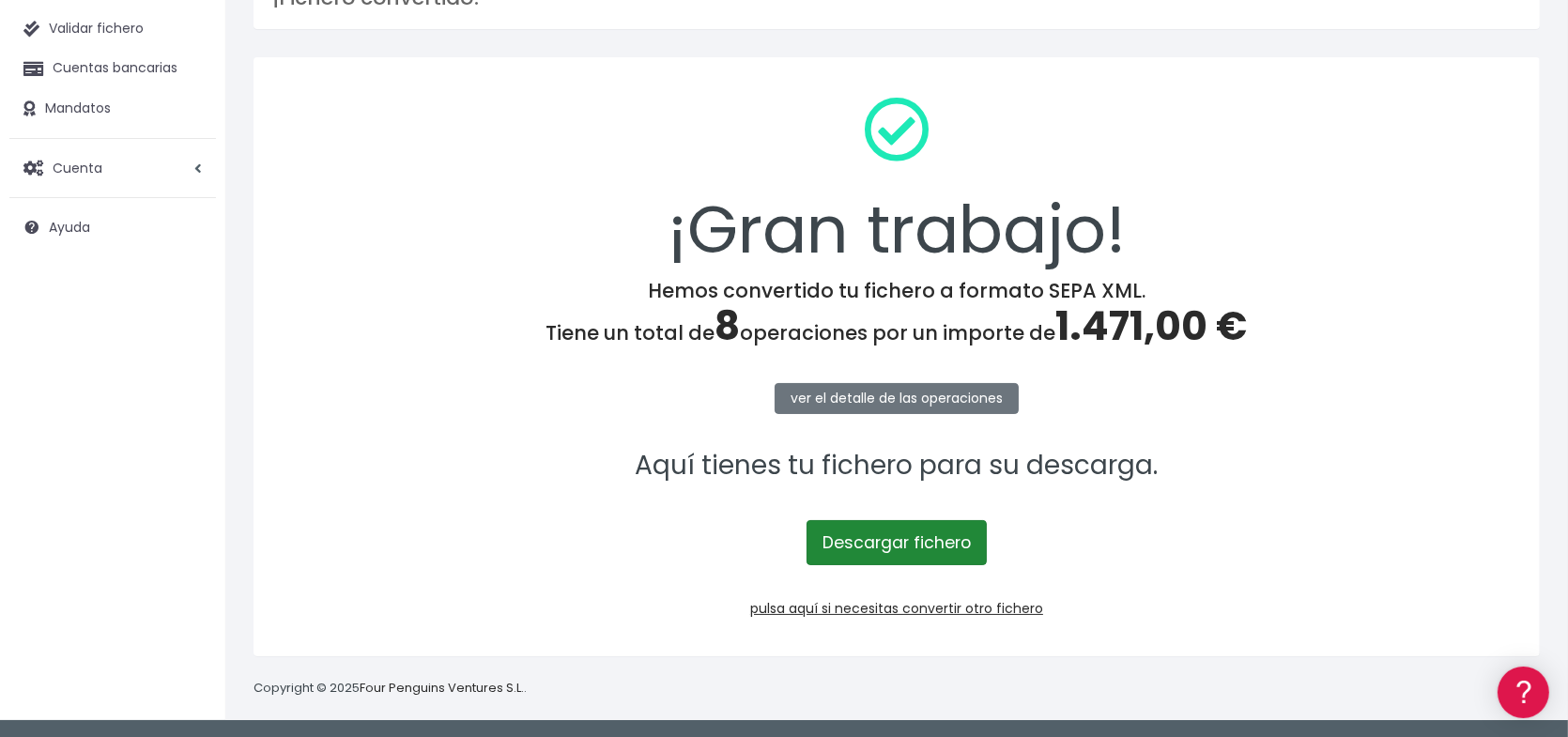
click at [897, 544] on link "Descargar fichero" at bounding box center [897, 543] width 180 height 45
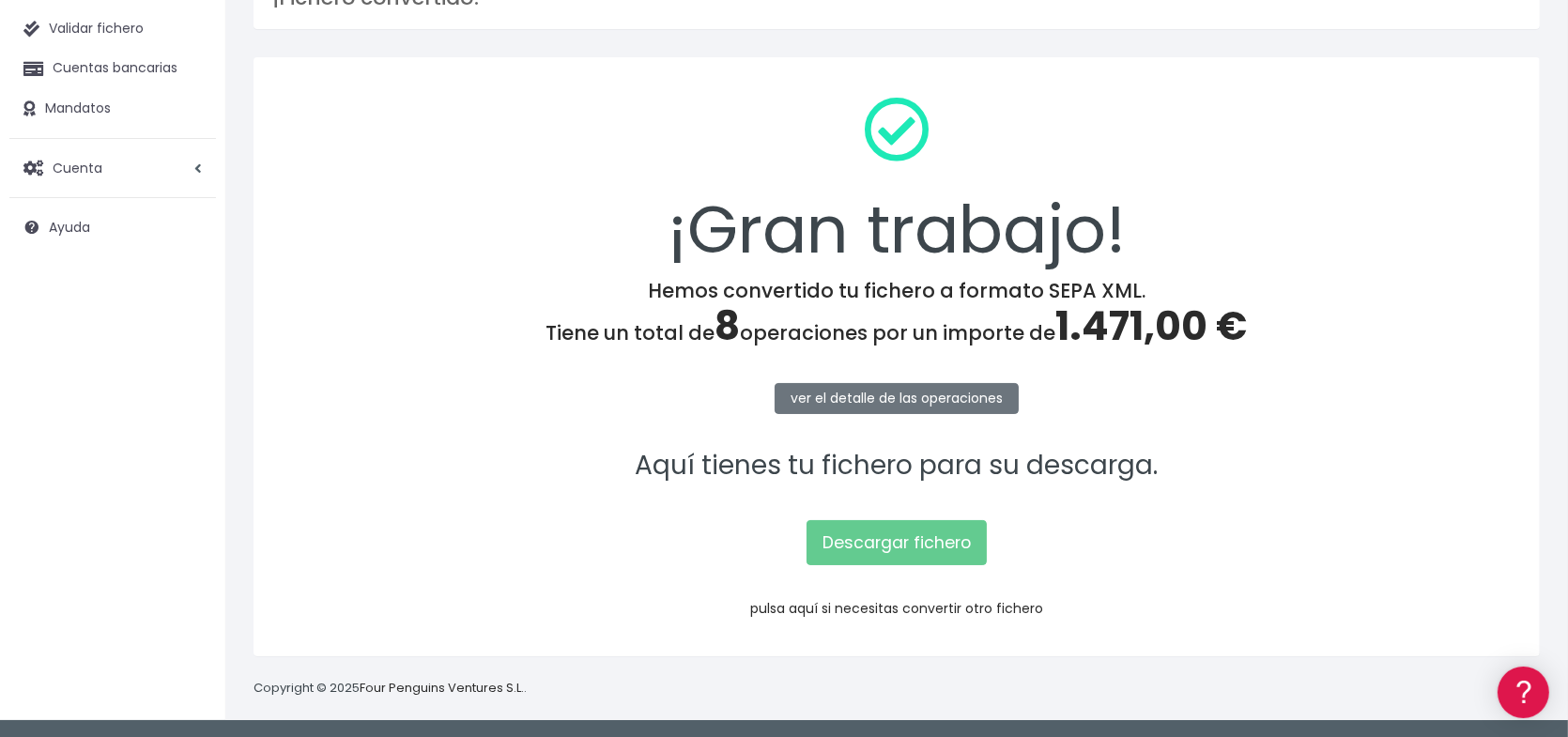
click at [934, 607] on link "pulsa aquí si necesitas convertir otro fichero" at bounding box center [897, 608] width 293 height 19
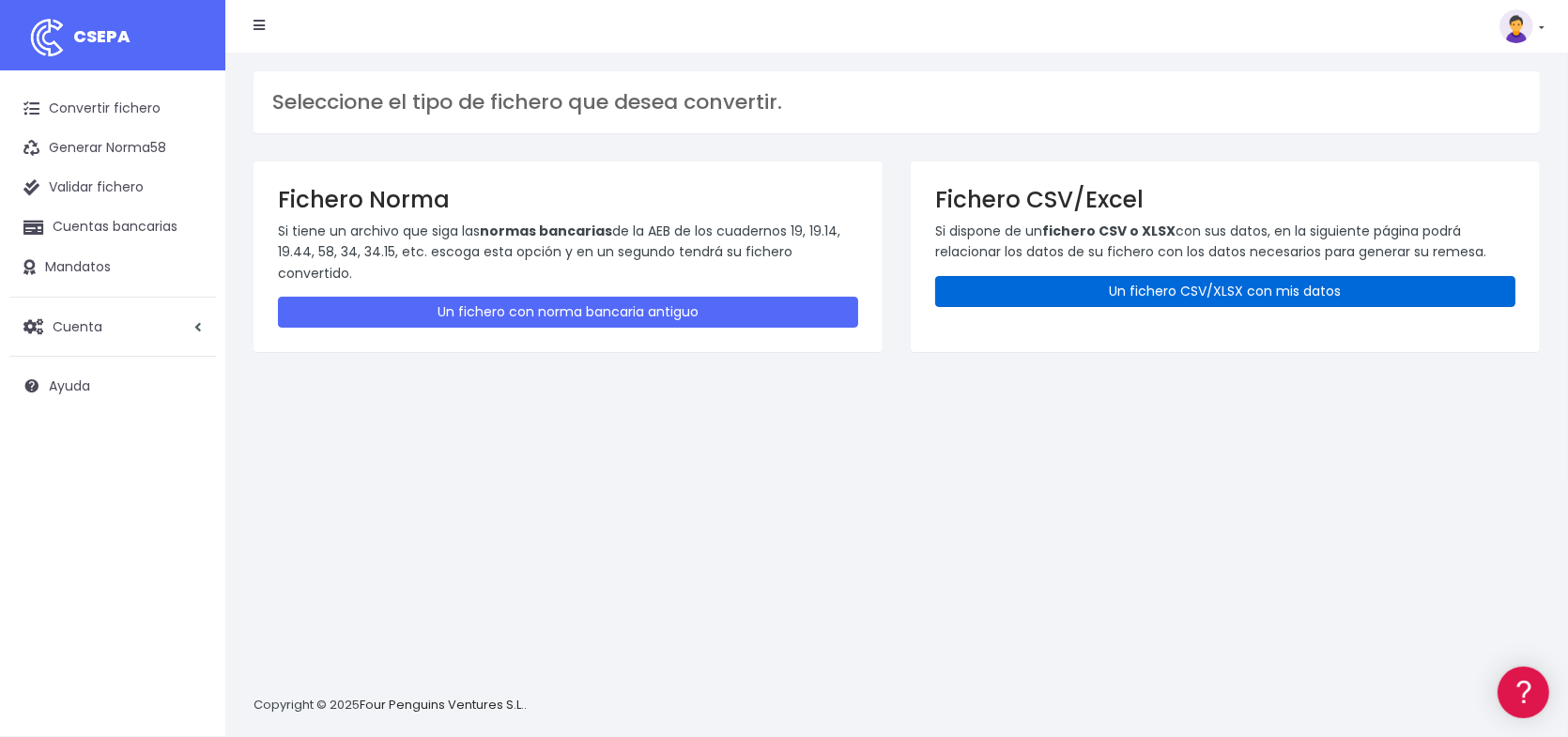
click at [1210, 288] on link "Un fichero CSV/XLSX con mis datos" at bounding box center [1225, 291] width 580 height 31
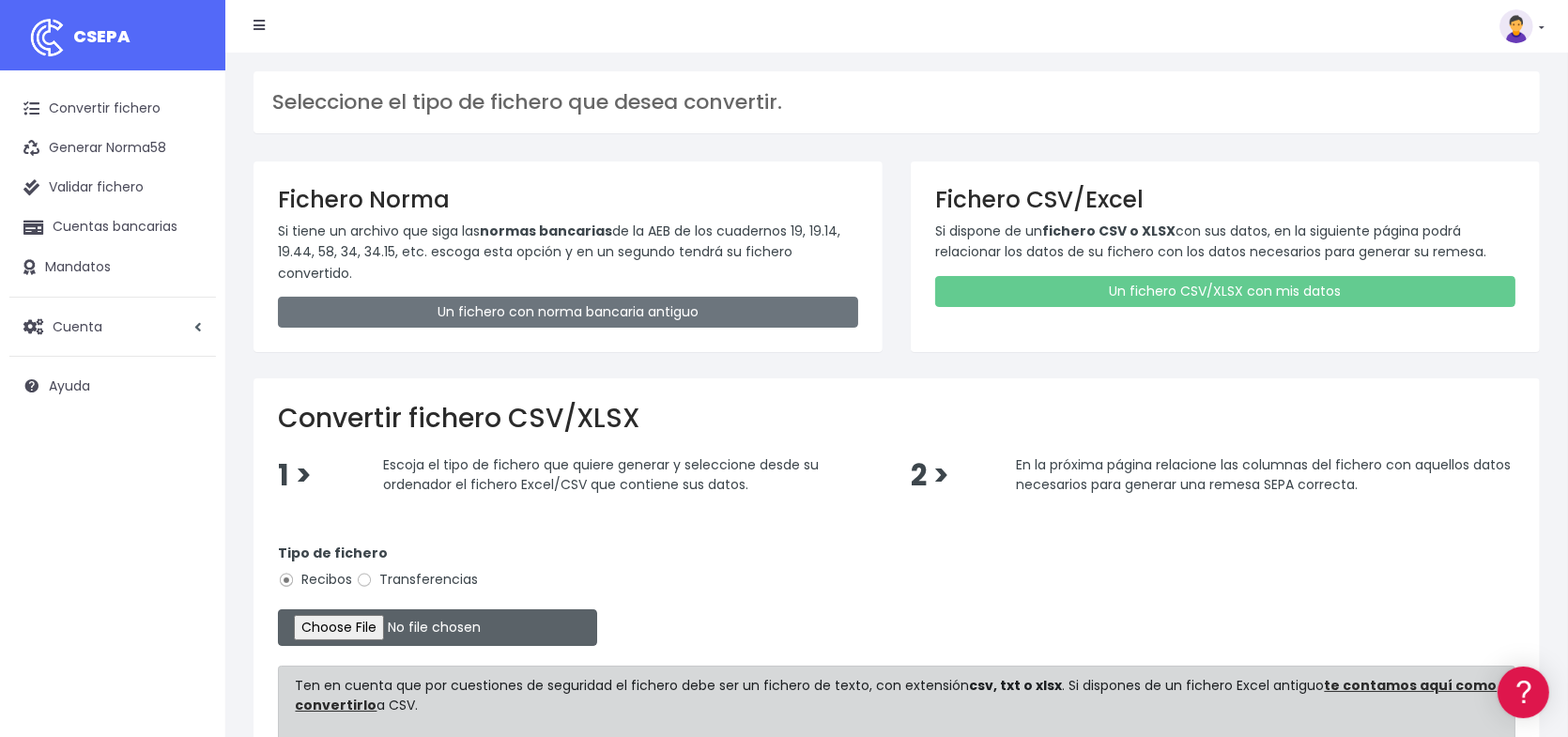
click at [382, 631] on input "file" at bounding box center [438, 627] width 319 height 37
type input "C:\fakepath\Remesa Inscripciones 16.xlsx"
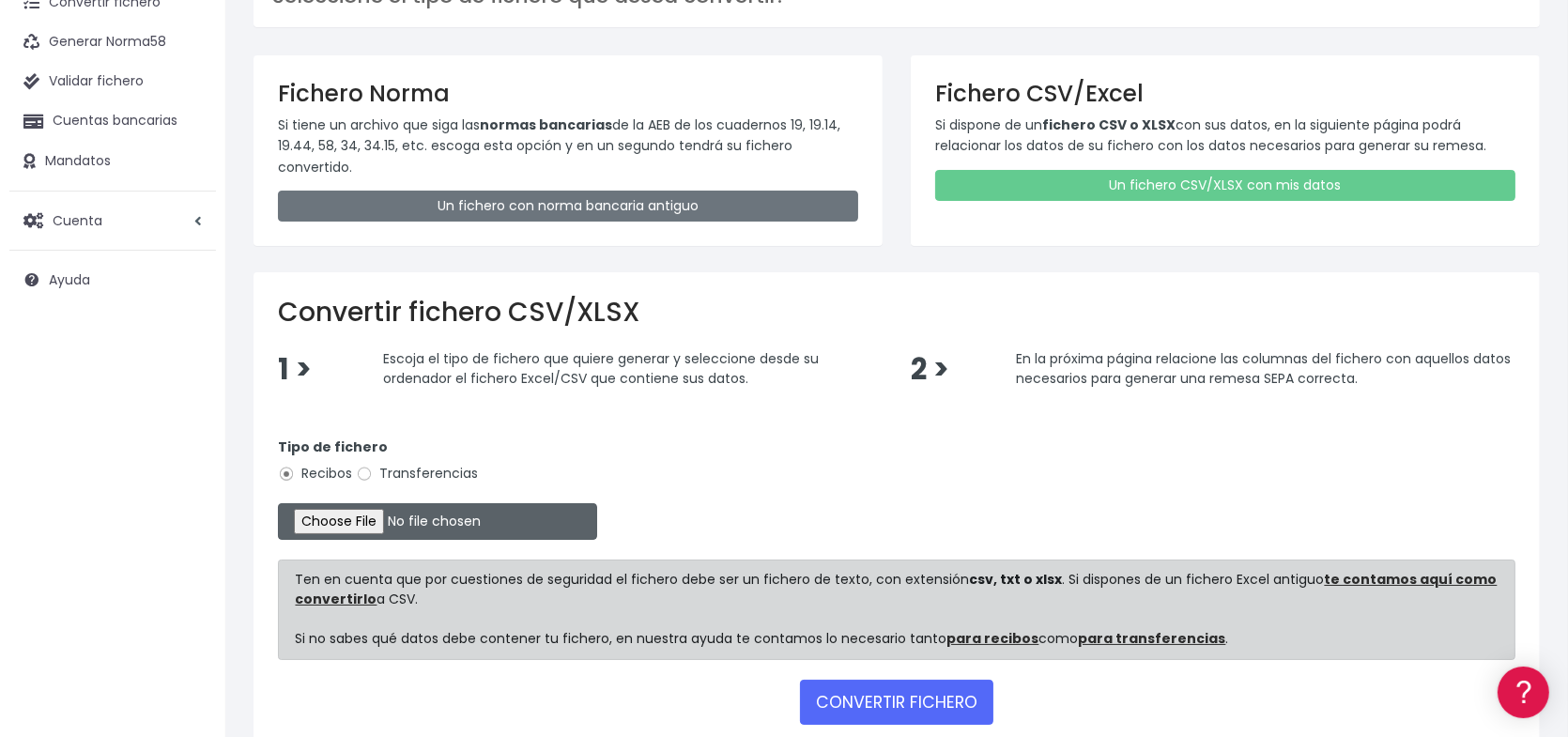
scroll to position [210, 0]
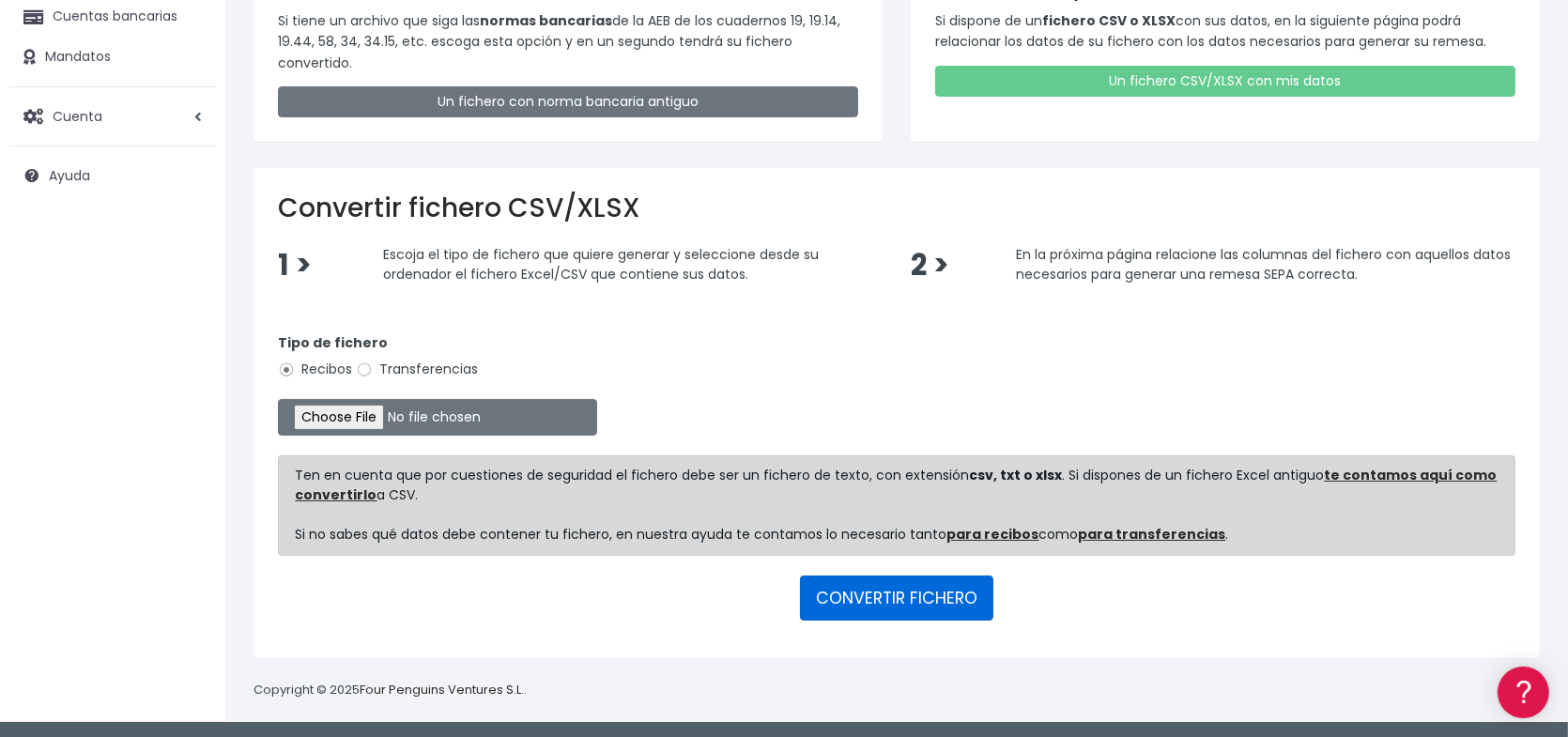
click at [875, 597] on button "CONVERTIR FICHERO" at bounding box center [897, 598] width 193 height 45
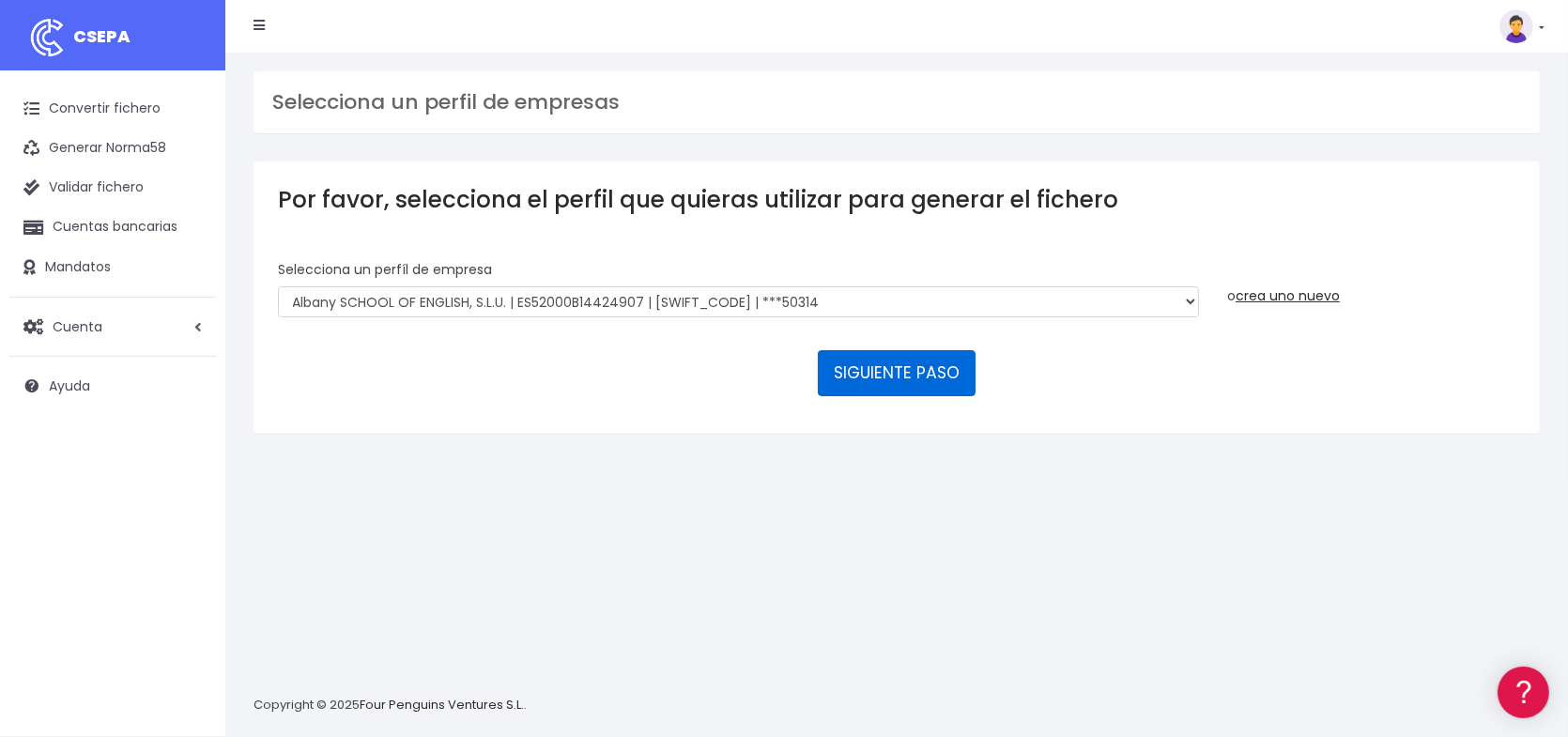
click at [854, 366] on button "SIGUIENTE PASO" at bounding box center [897, 373] width 158 height 45
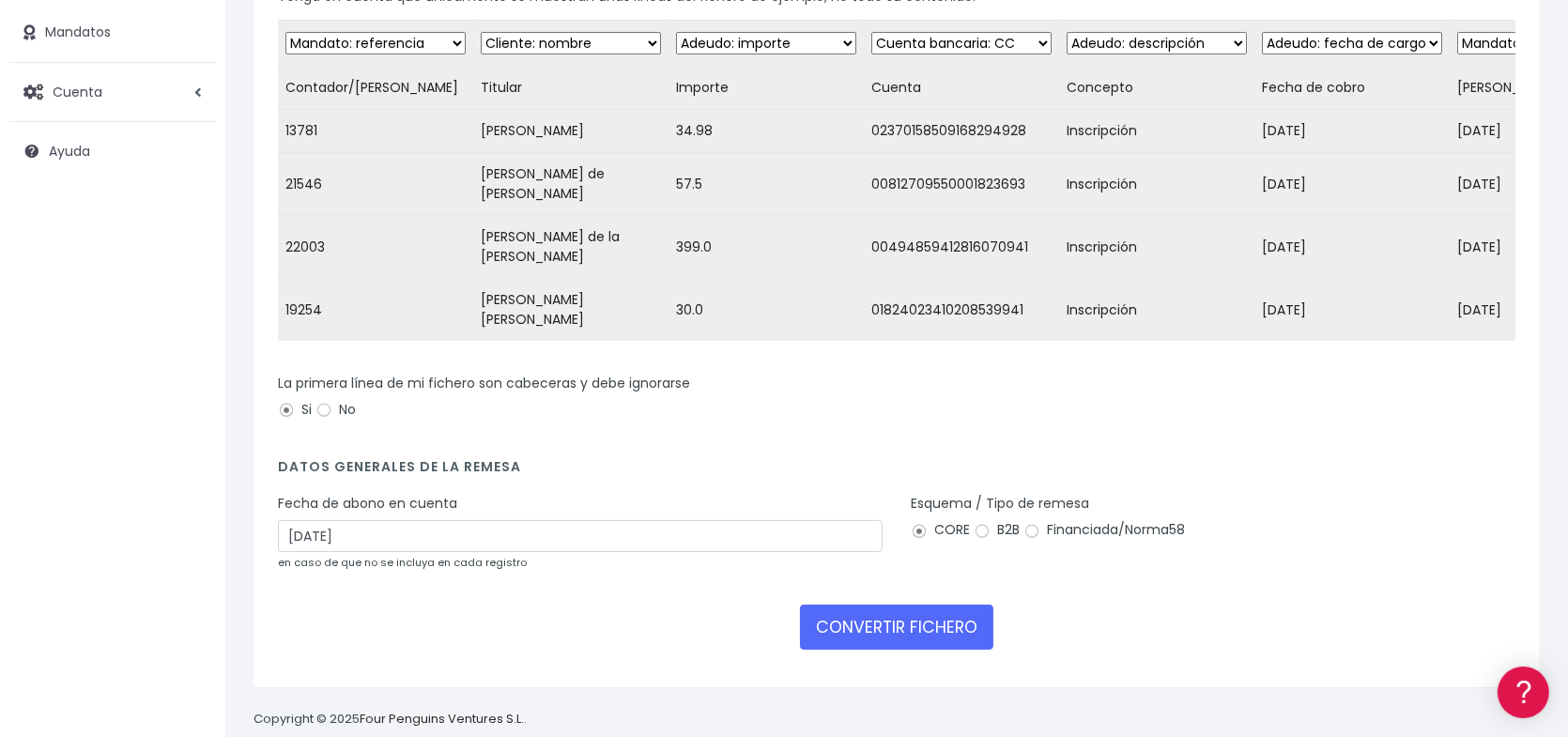
scroll to position [259, 0]
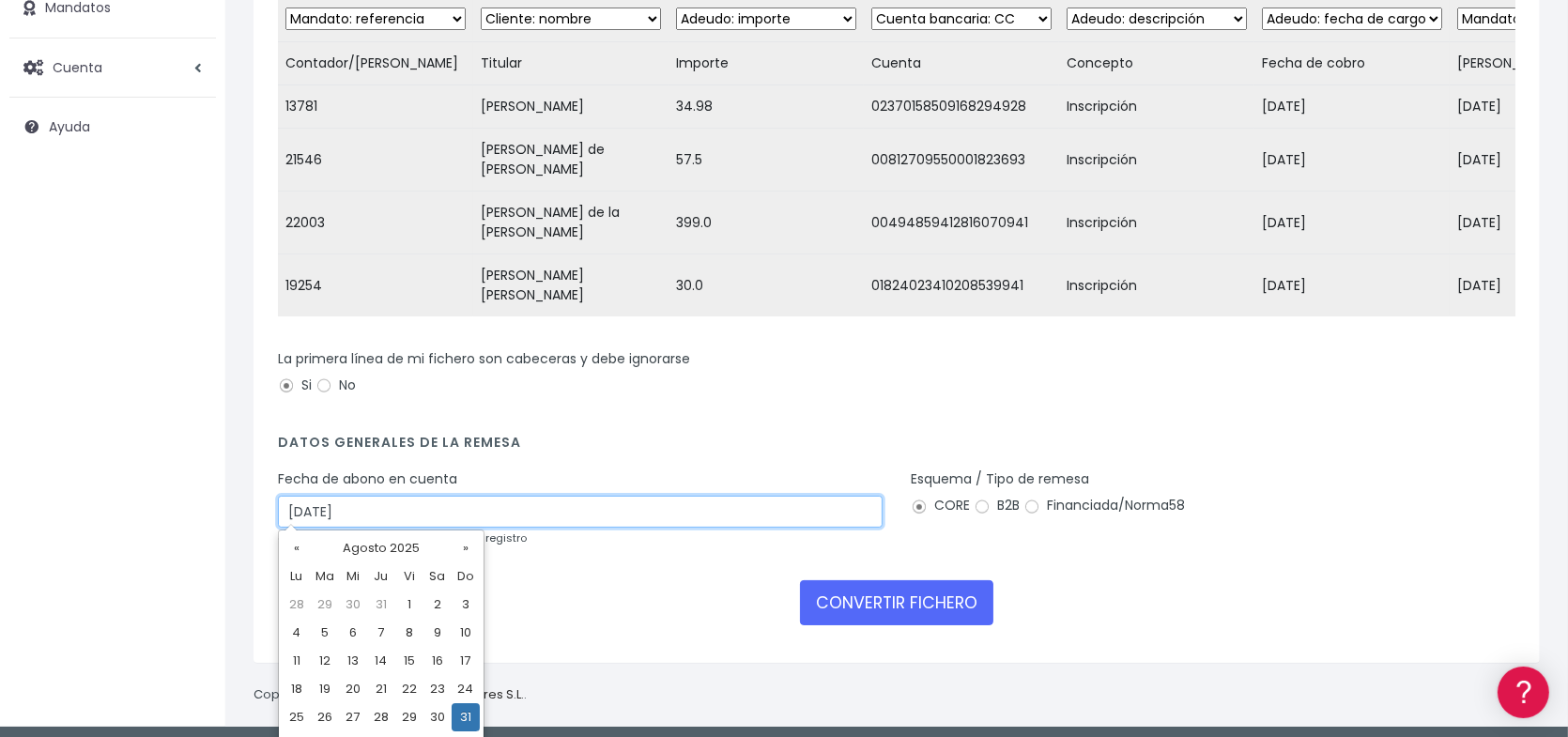
click at [526, 498] on input "31/08/2025" at bounding box center [580, 512] width 605 height 32
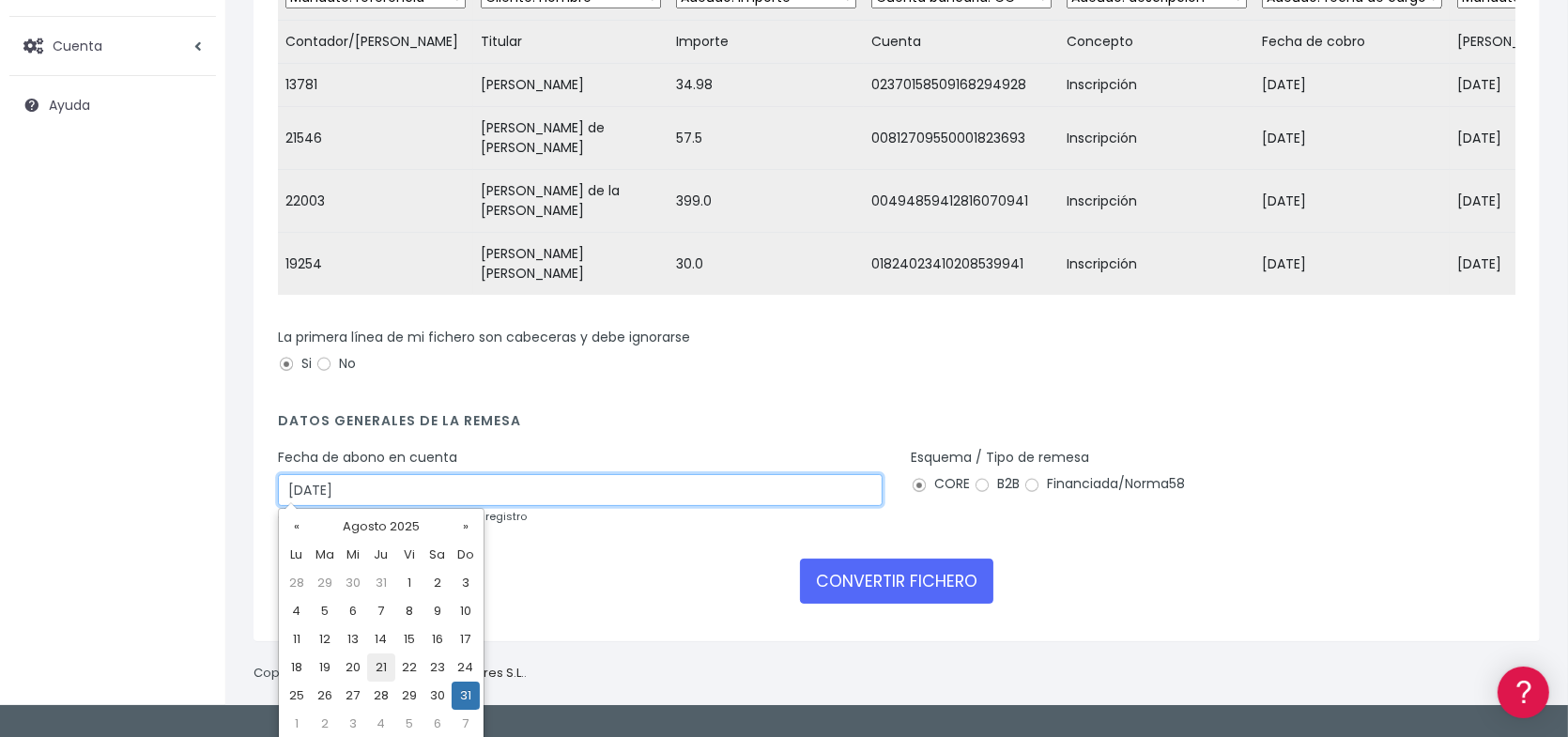
scroll to position [286, 0]
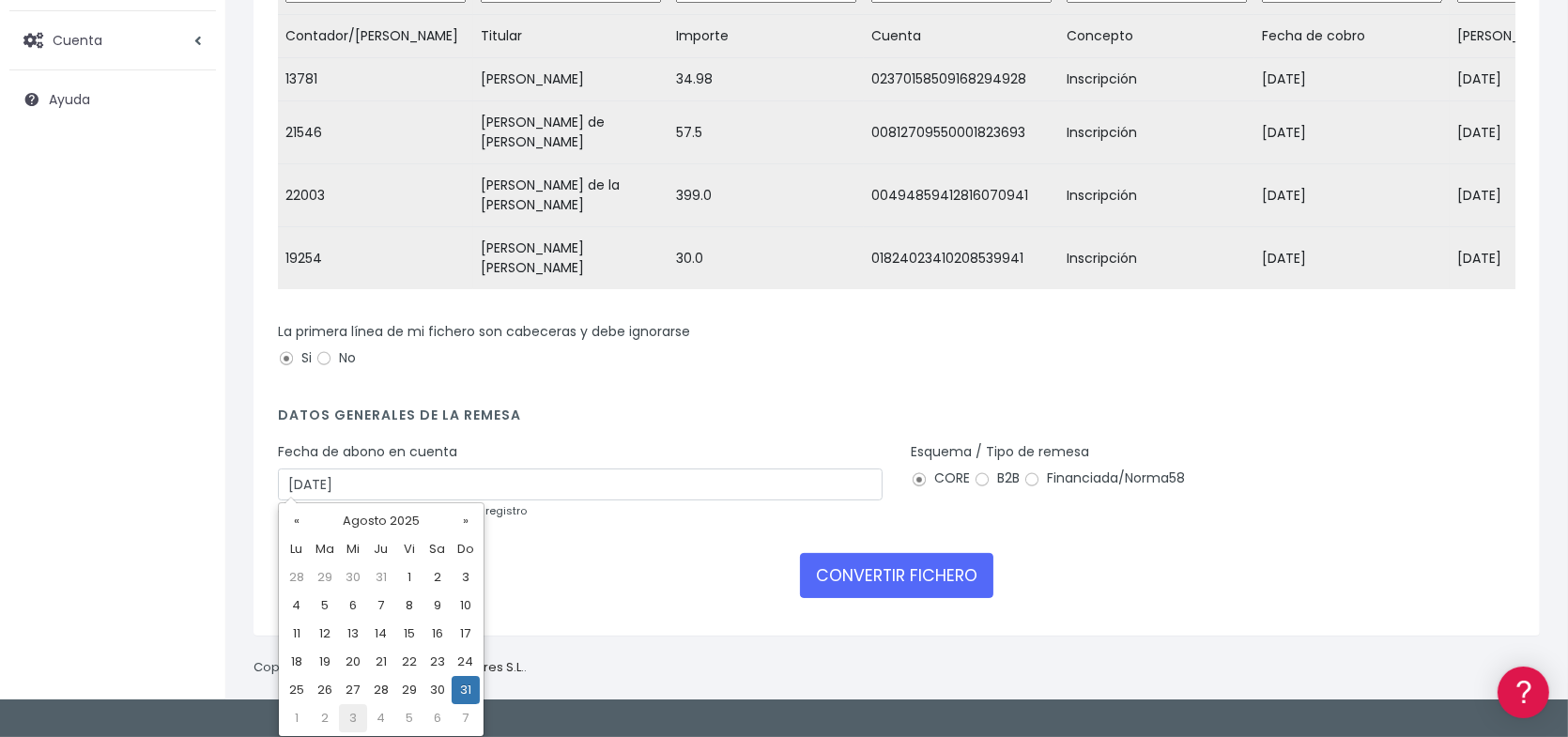
click at [353, 721] on td "3" at bounding box center [353, 718] width 28 height 28
type input "03/09/2025"
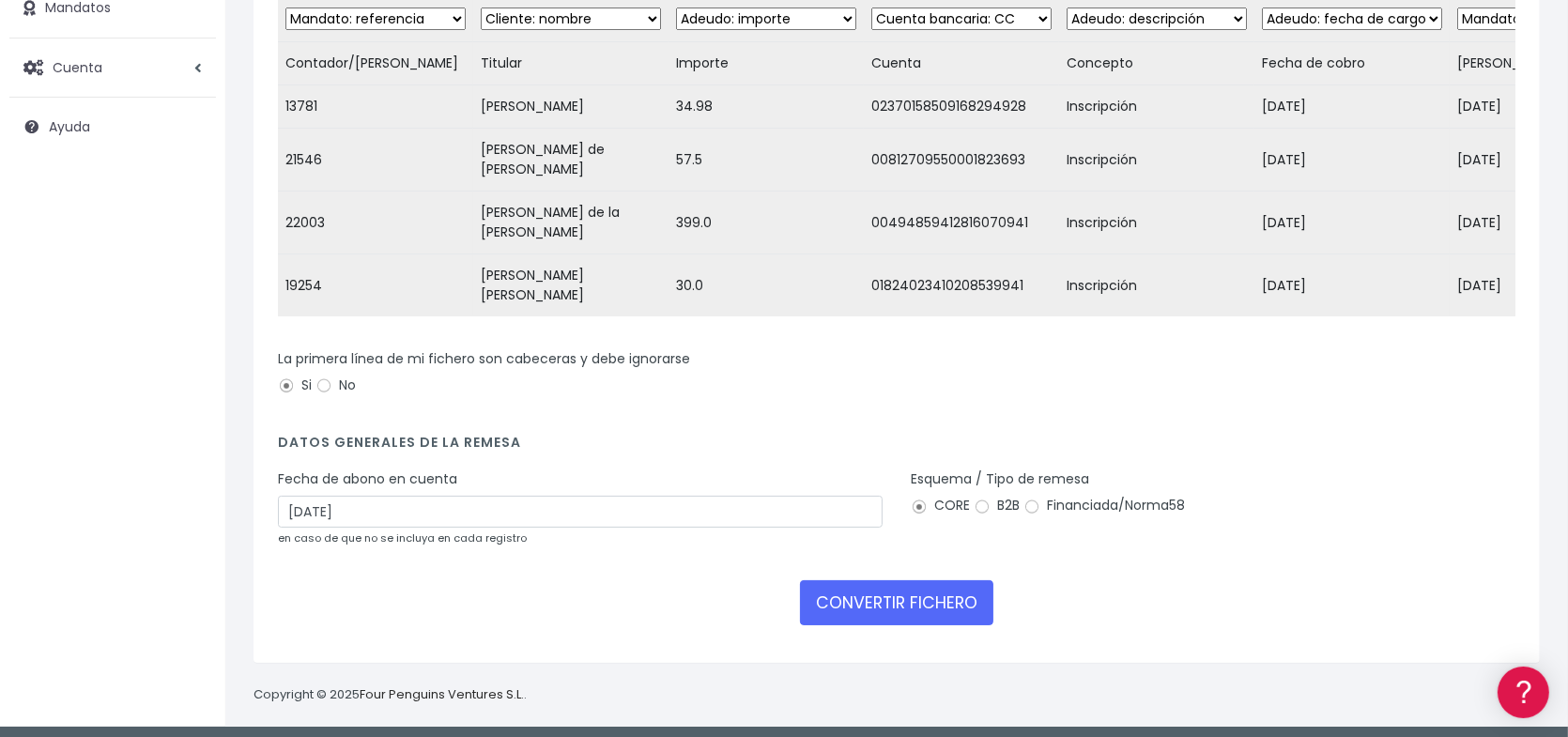
click at [718, 592] on div "CONVERTIR FICHERO" at bounding box center [897, 603] width 1237 height 45
click at [871, 597] on button "CONVERTIR FICHERO" at bounding box center [897, 603] width 193 height 45
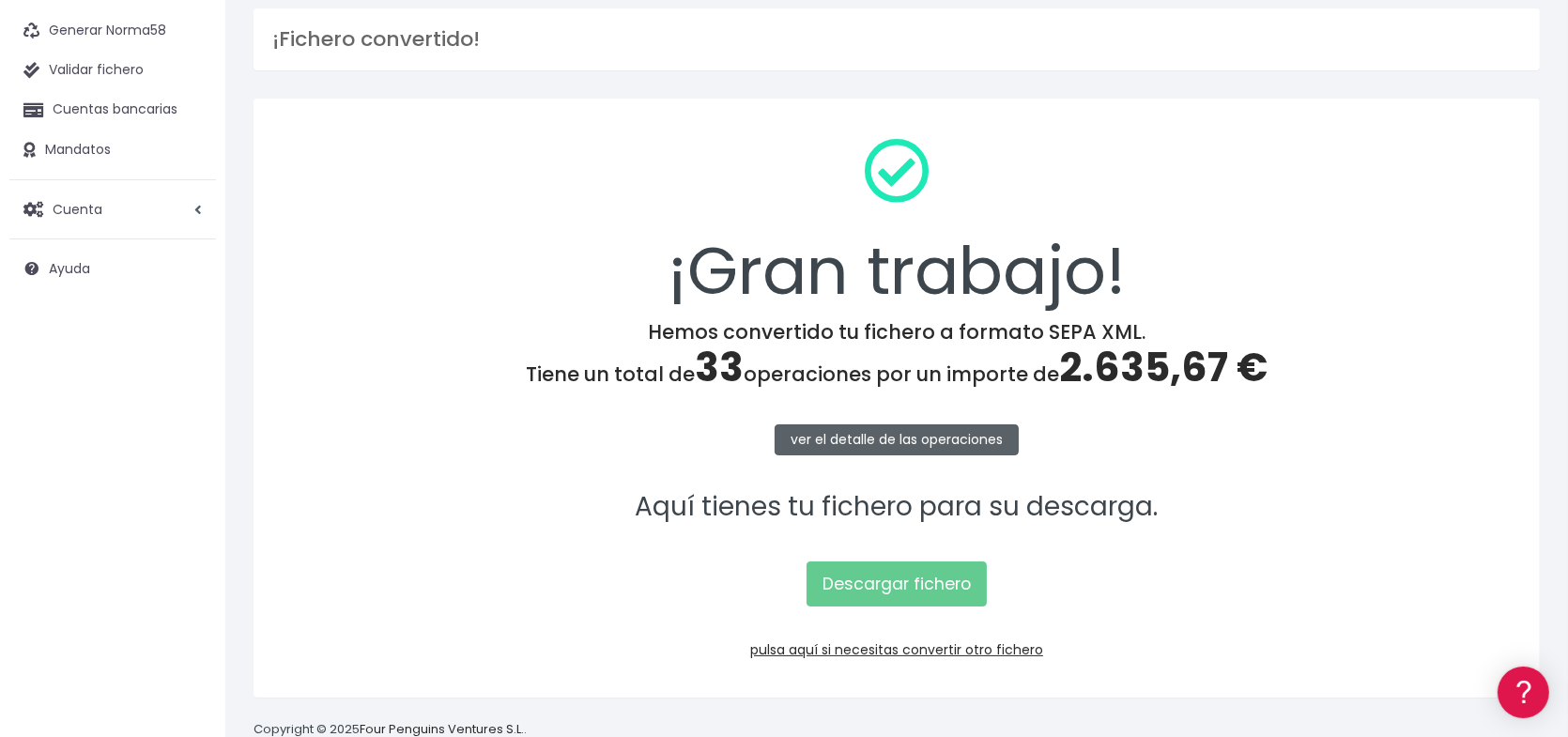
scroll to position [159, 0]
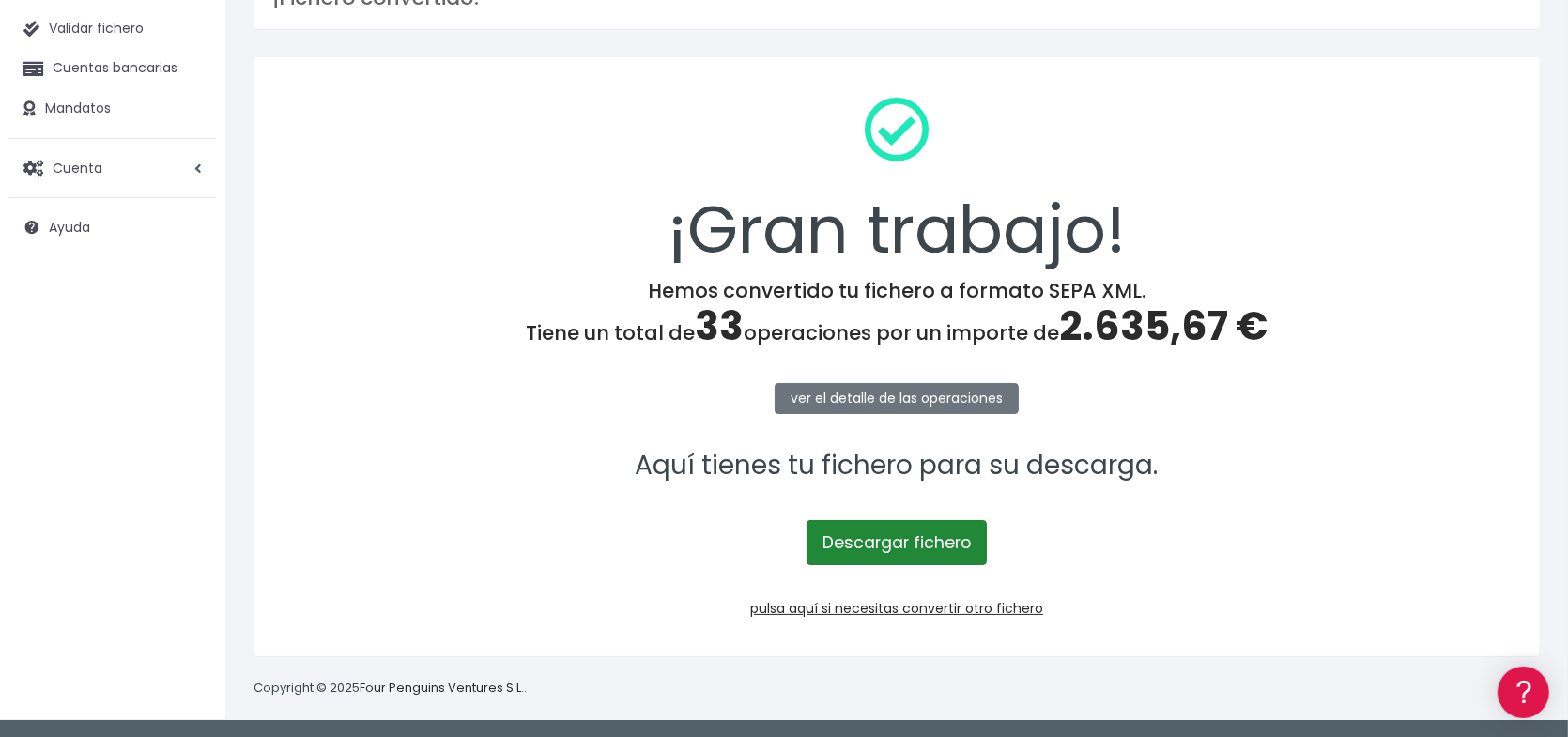
click at [916, 536] on link "Descargar fichero" at bounding box center [897, 543] width 180 height 45
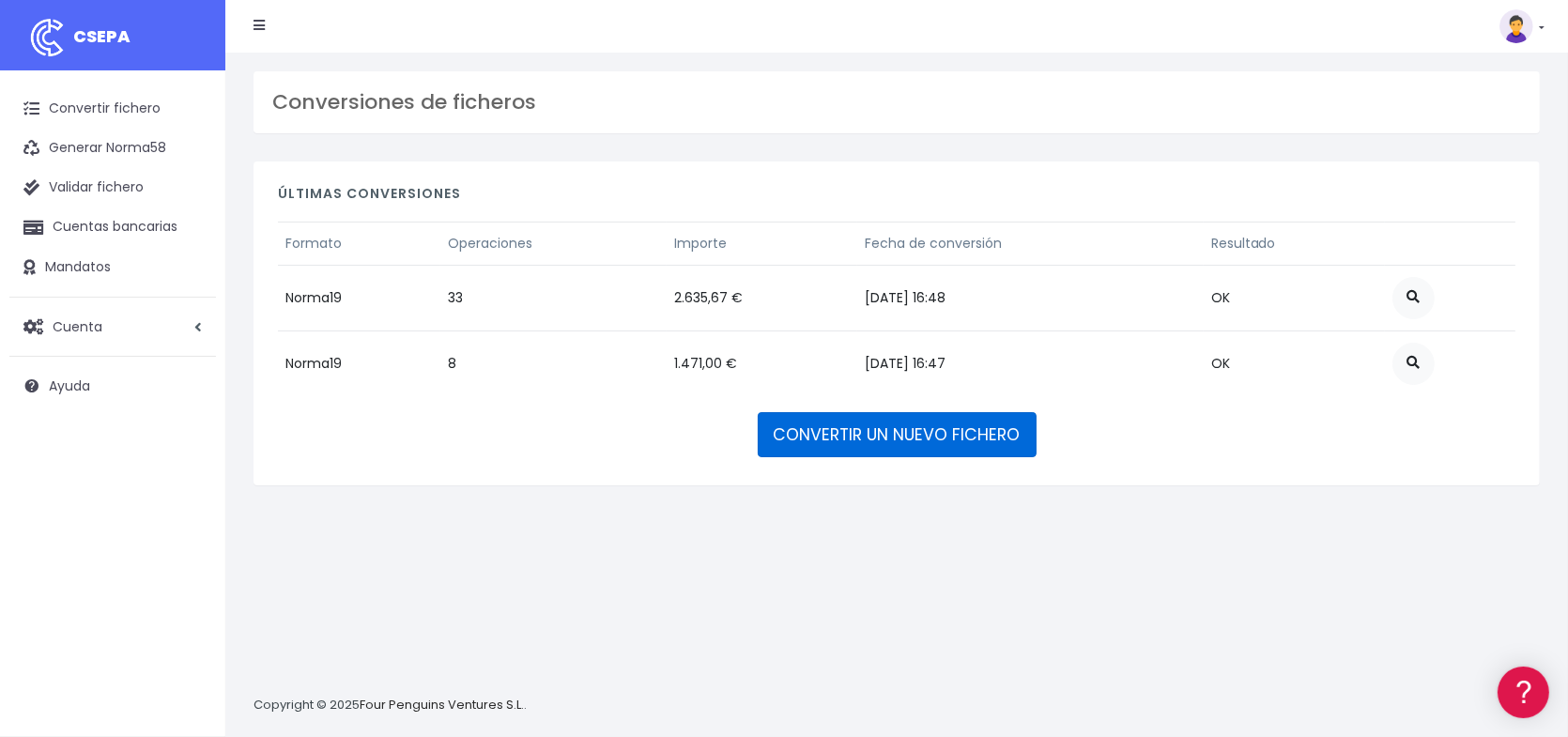
click at [881, 426] on link "CONVERTIR UN NUEVO FICHERO" at bounding box center [897, 435] width 279 height 45
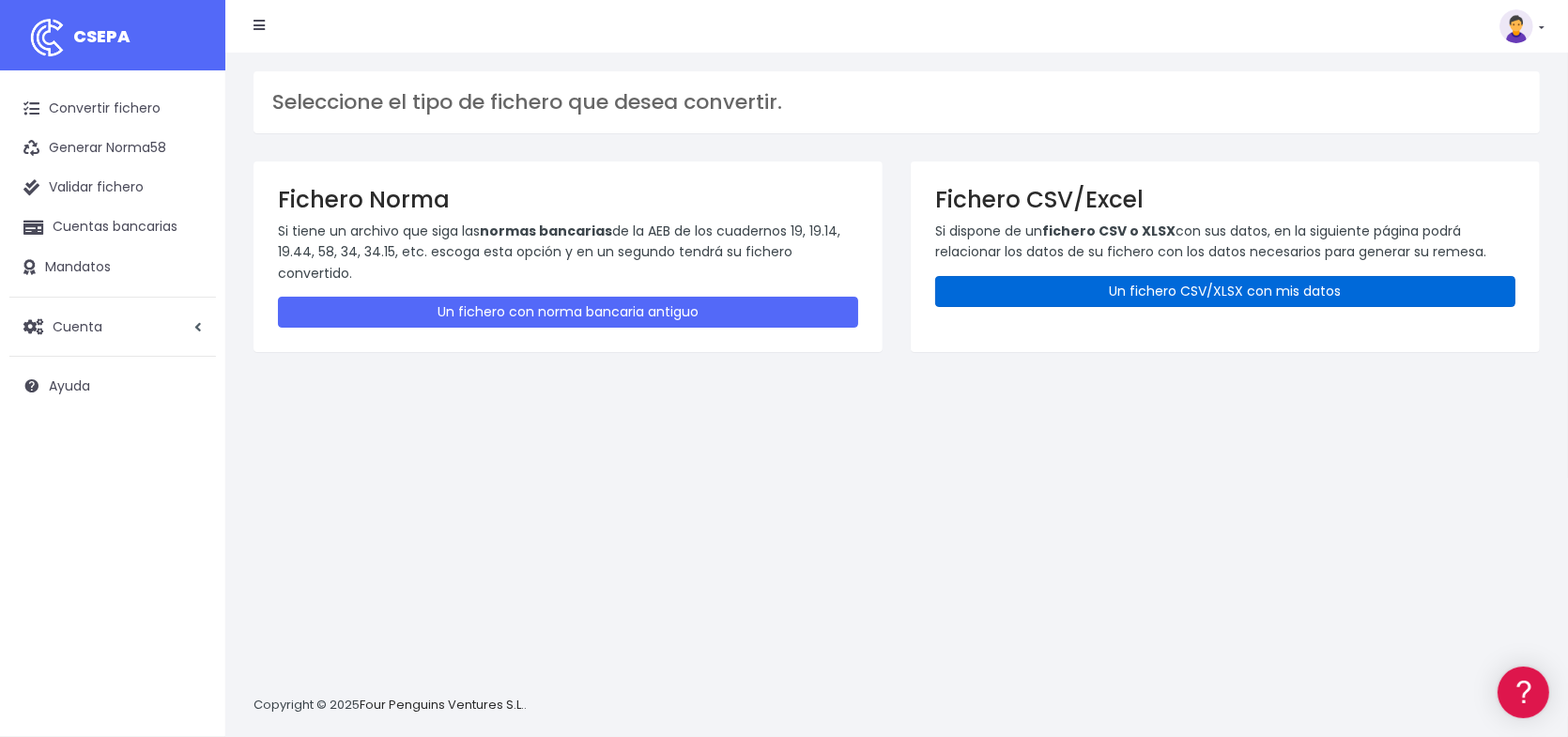
click at [1164, 296] on link "Un fichero CSV/XLSX con mis datos" at bounding box center [1225, 291] width 580 height 31
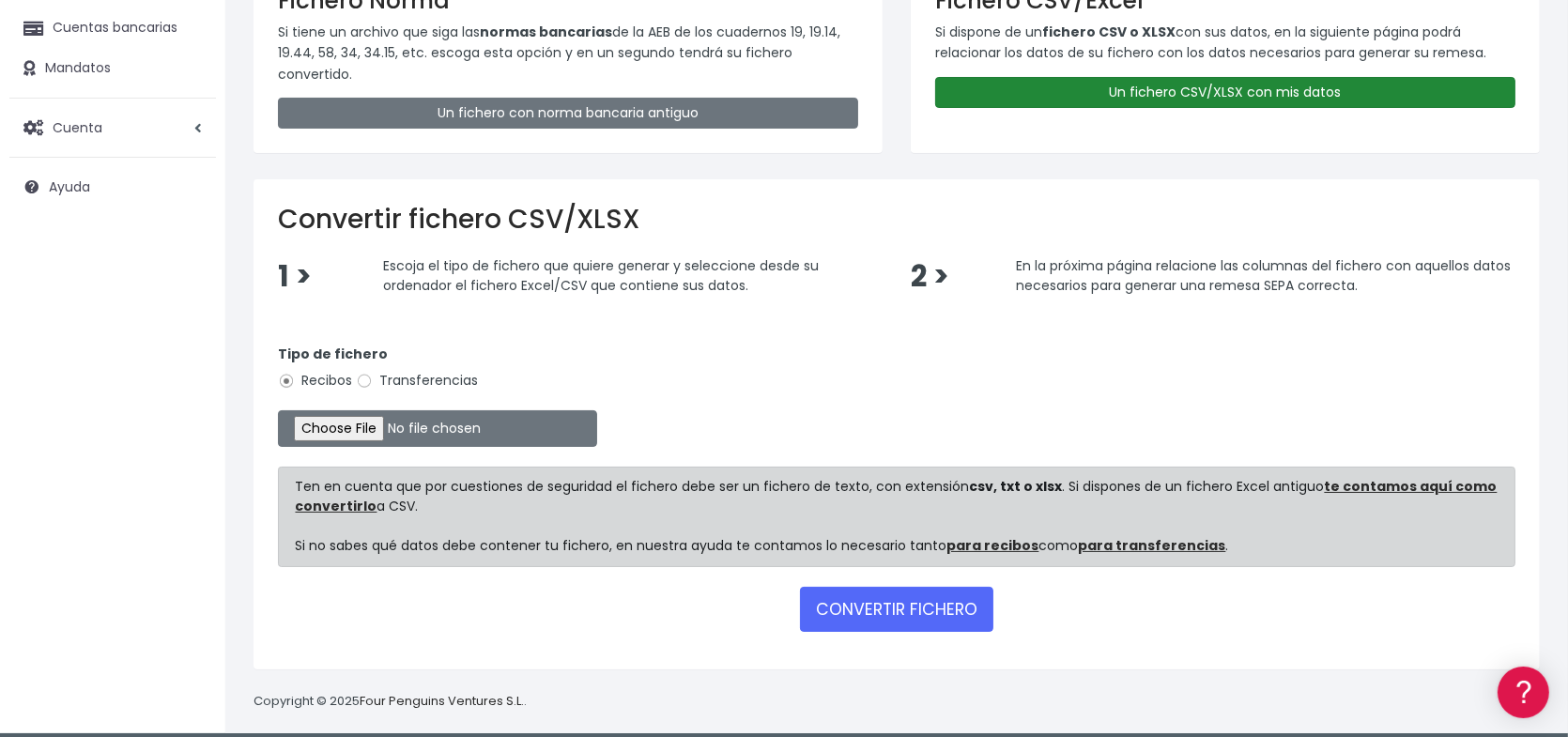
scroll to position [210, 0]
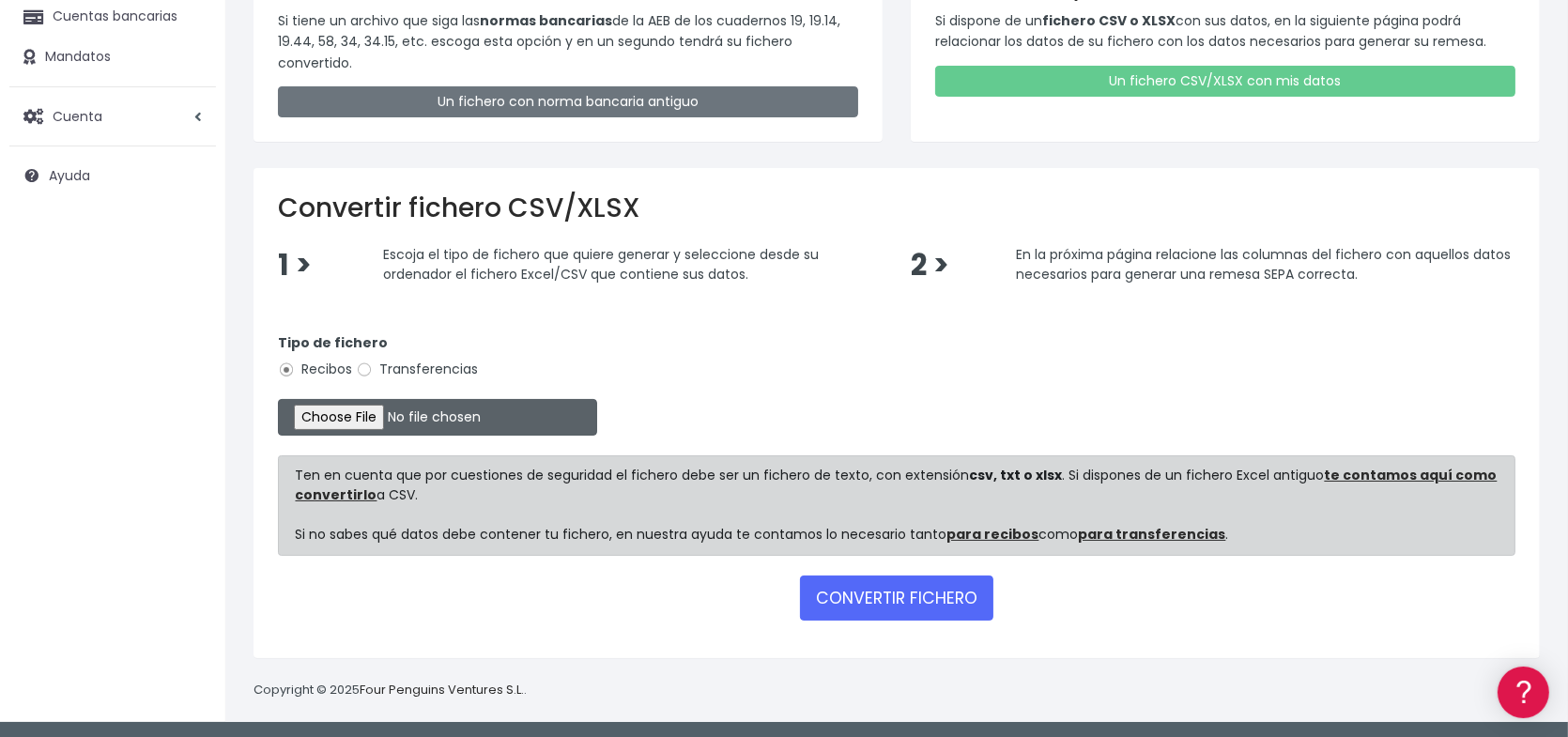
click at [368, 417] on input "file" at bounding box center [438, 417] width 319 height 37
type input "C:\fakepath\Remesa Inscripciones 16.xlsx"
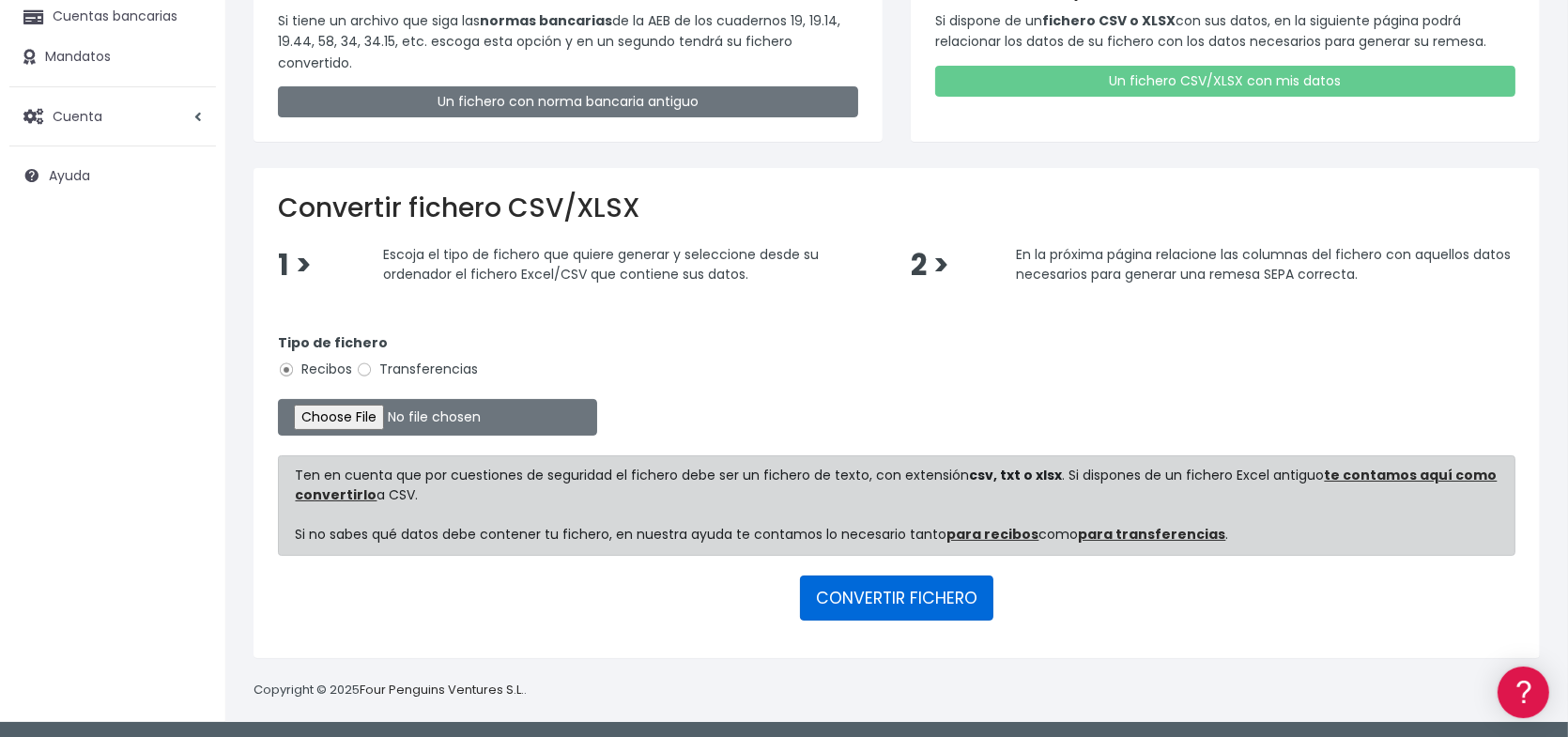
click at [895, 601] on button "CONVERTIR FICHERO" at bounding box center [897, 598] width 193 height 45
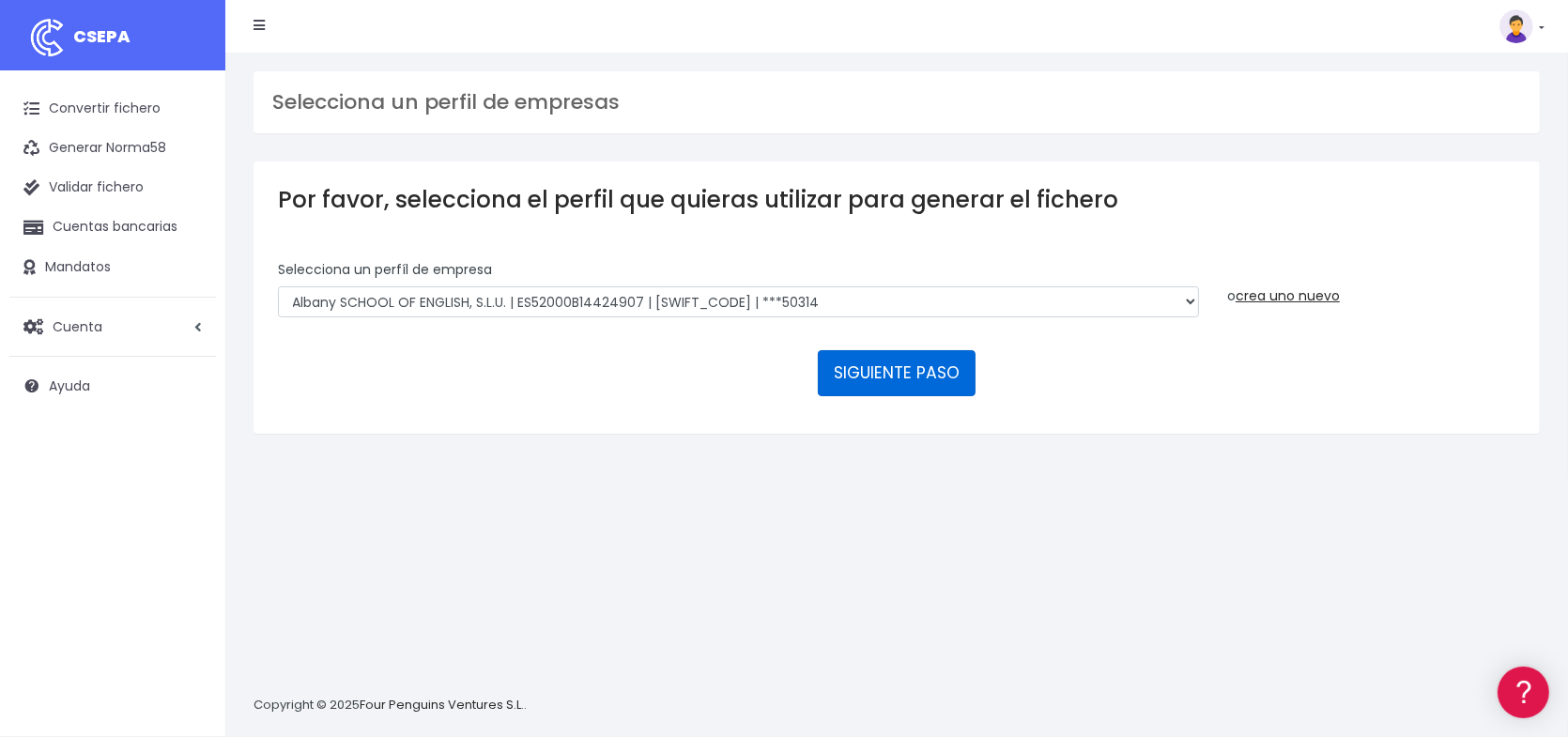
click at [866, 362] on button "SIGUIENTE PASO" at bounding box center [897, 373] width 158 height 45
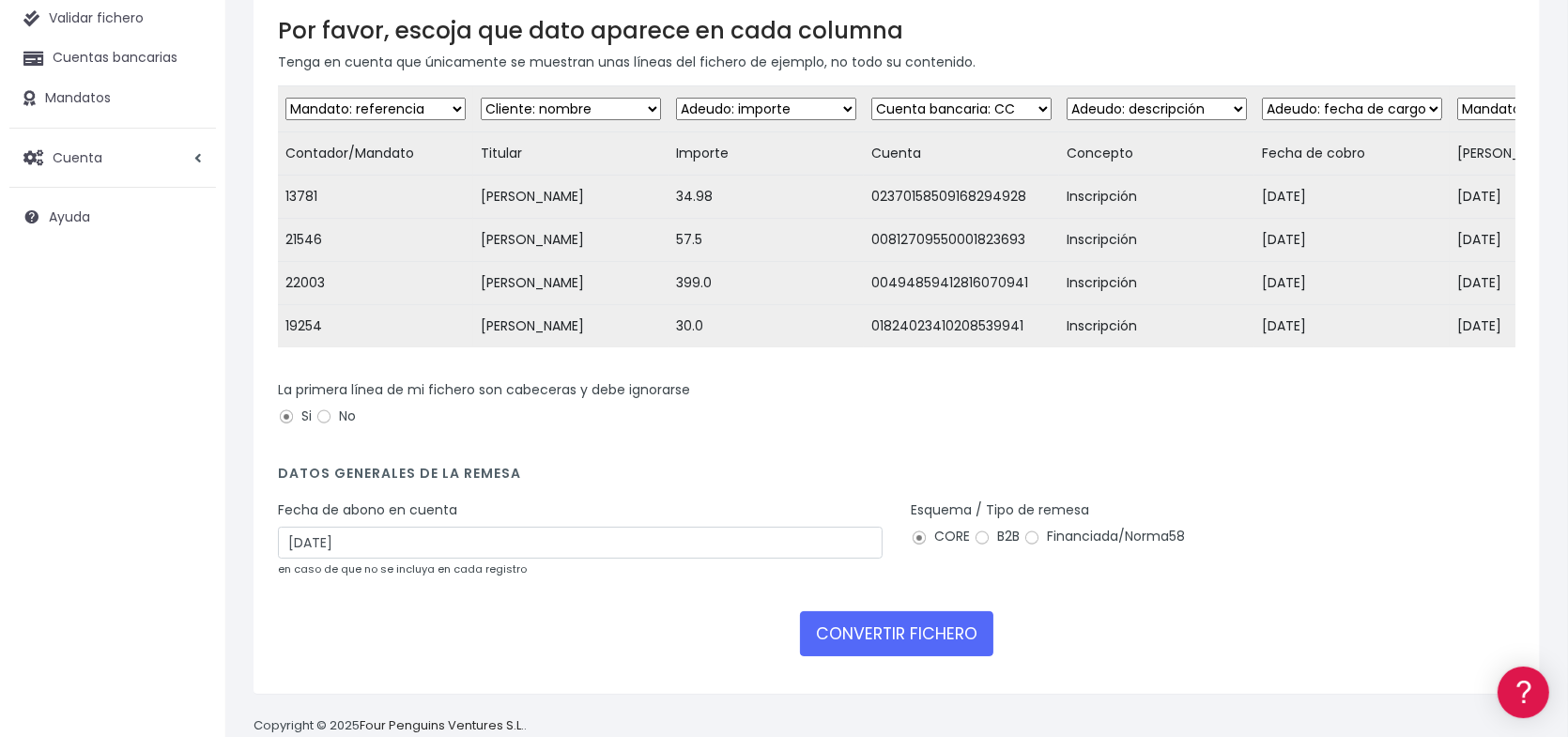
scroll to position [188, 0]
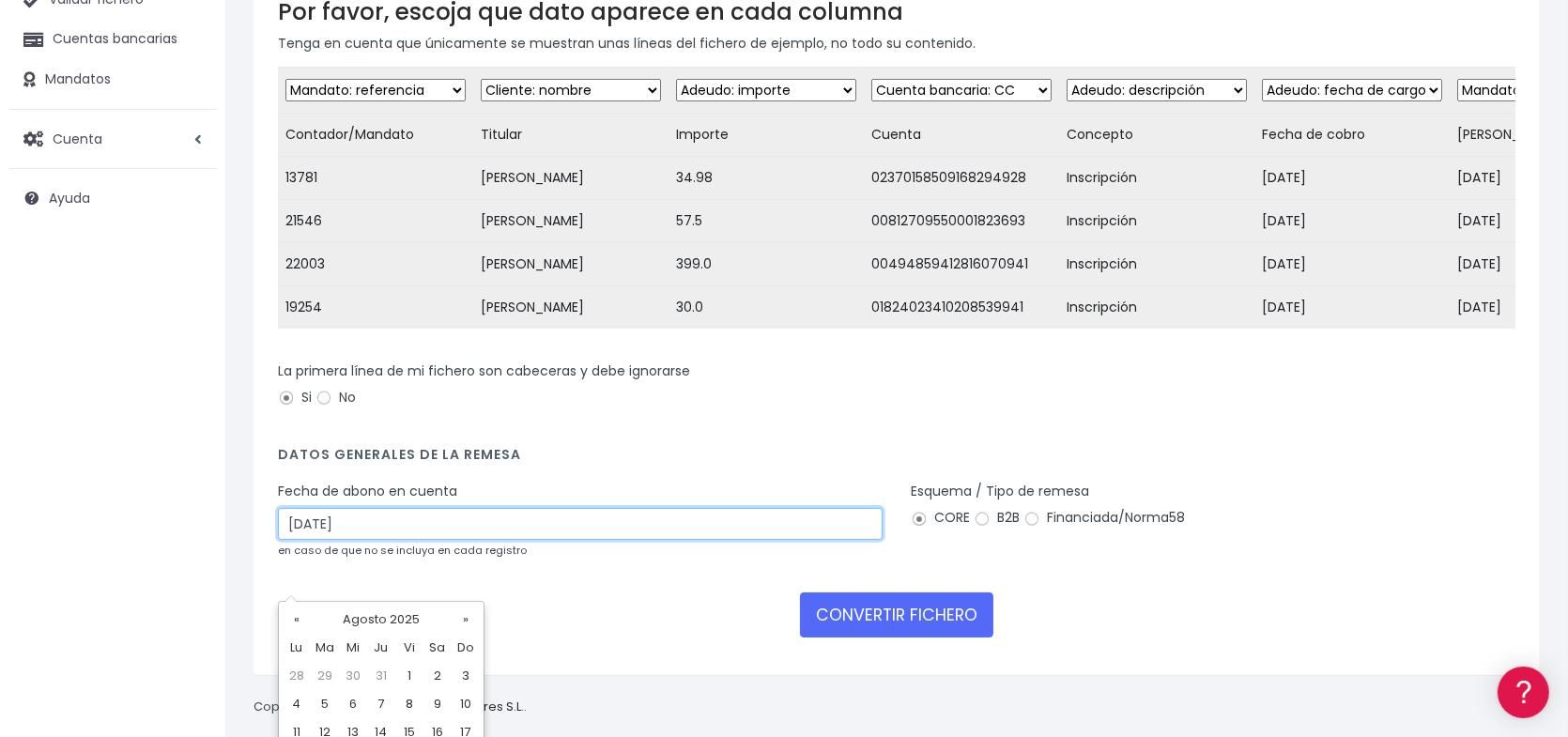
click at [396, 540] on input "31/08/2025" at bounding box center [580, 524] width 605 height 32
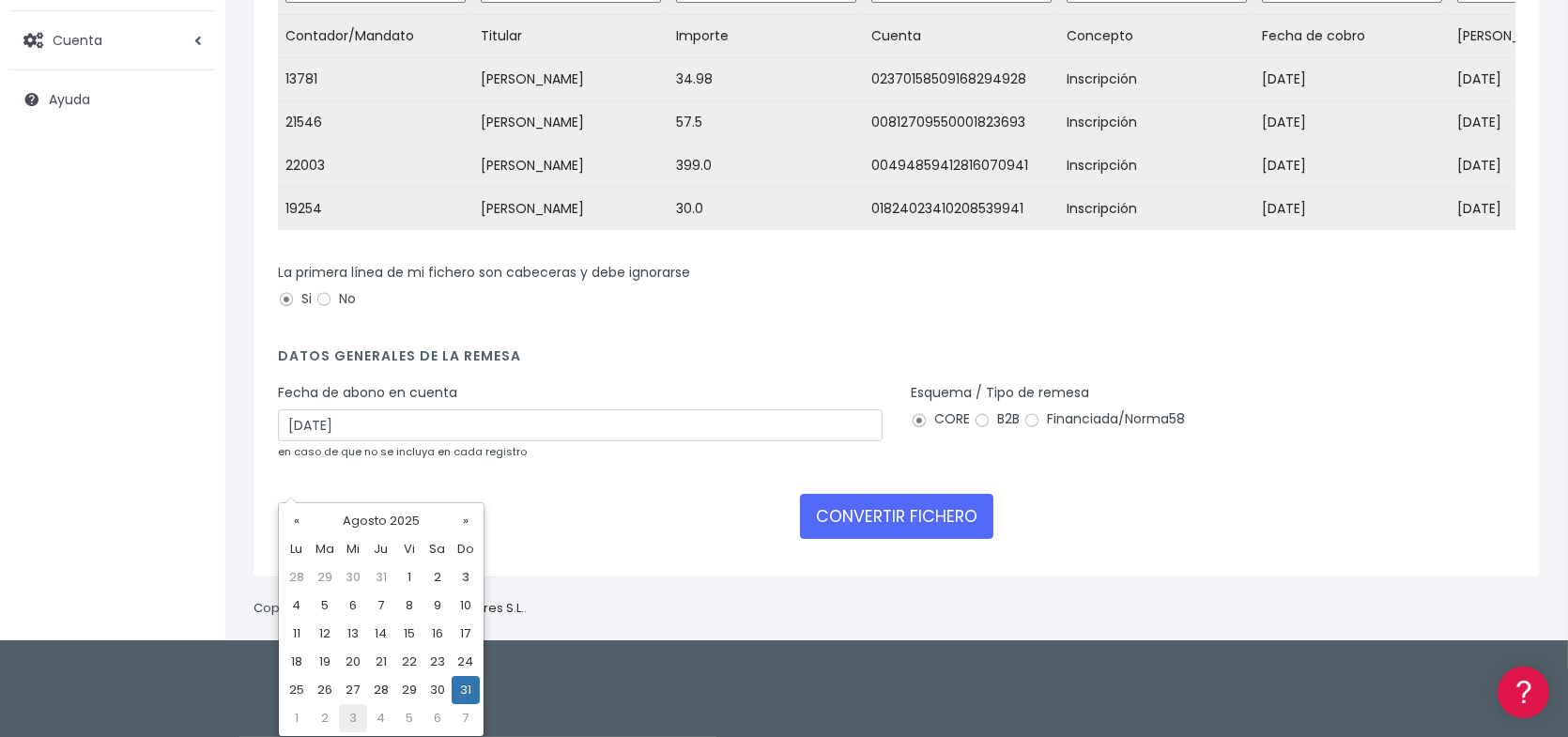
drag, startPoint x: 353, startPoint y: 719, endPoint x: 413, endPoint y: 697, distance: 63.9
click at [355, 717] on td "3" at bounding box center [353, 718] width 28 height 28
type input "03/09/2025"
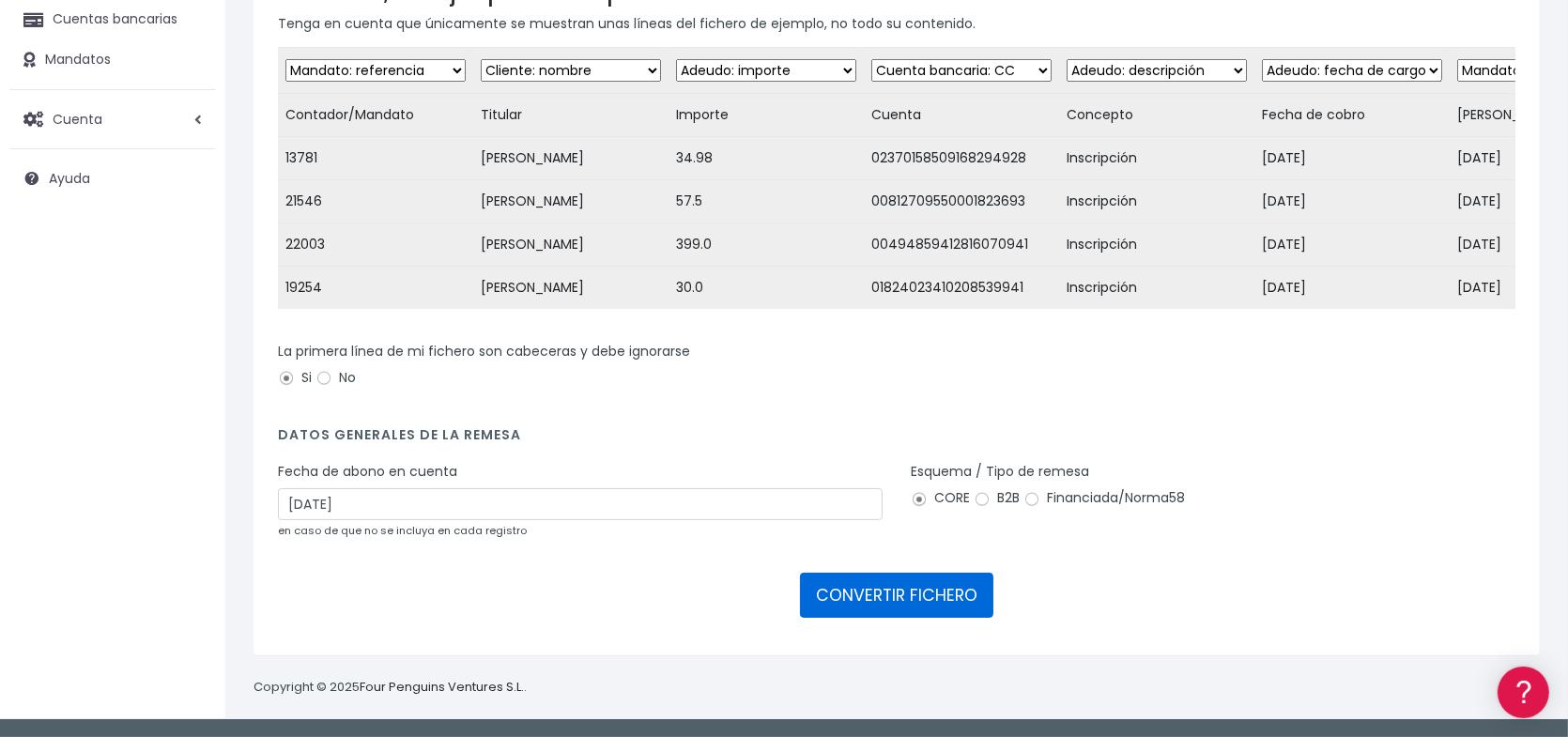
click at [898, 595] on button "CONVERTIR FICHERO" at bounding box center [897, 595] width 193 height 45
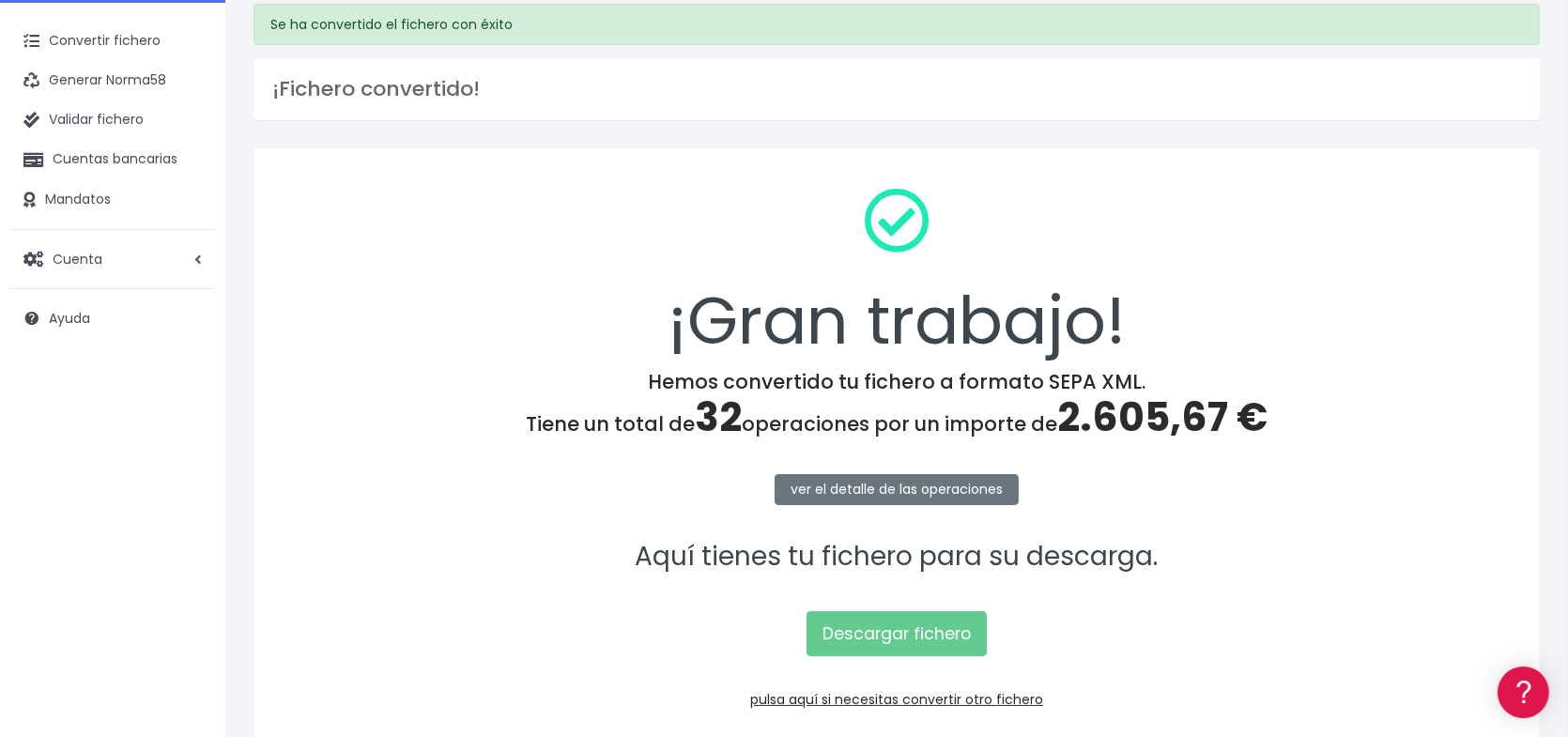
scroll to position [159, 0]
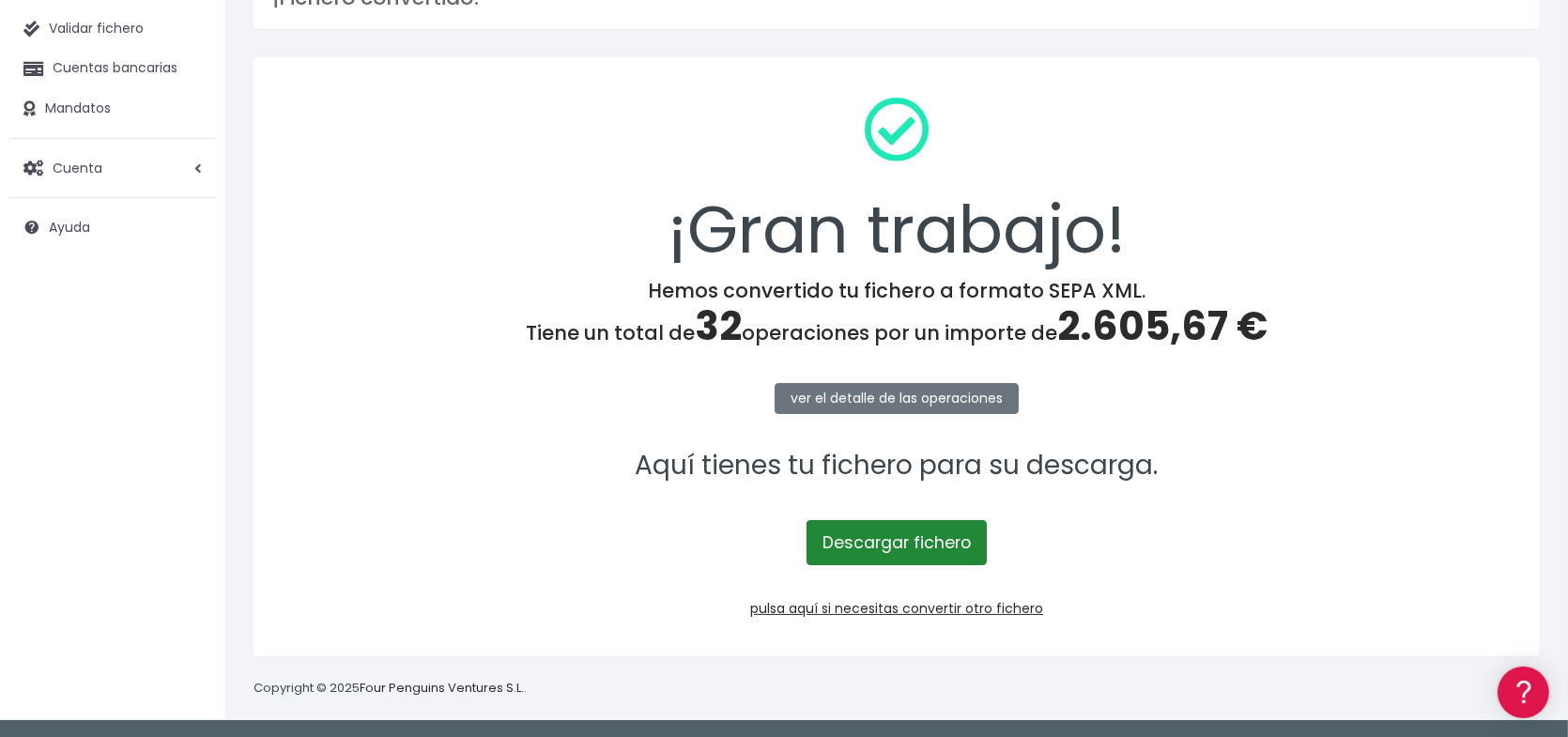
click at [928, 544] on link "Descargar fichero" at bounding box center [897, 543] width 180 height 45
